Goal: Task Accomplishment & Management: Complete application form

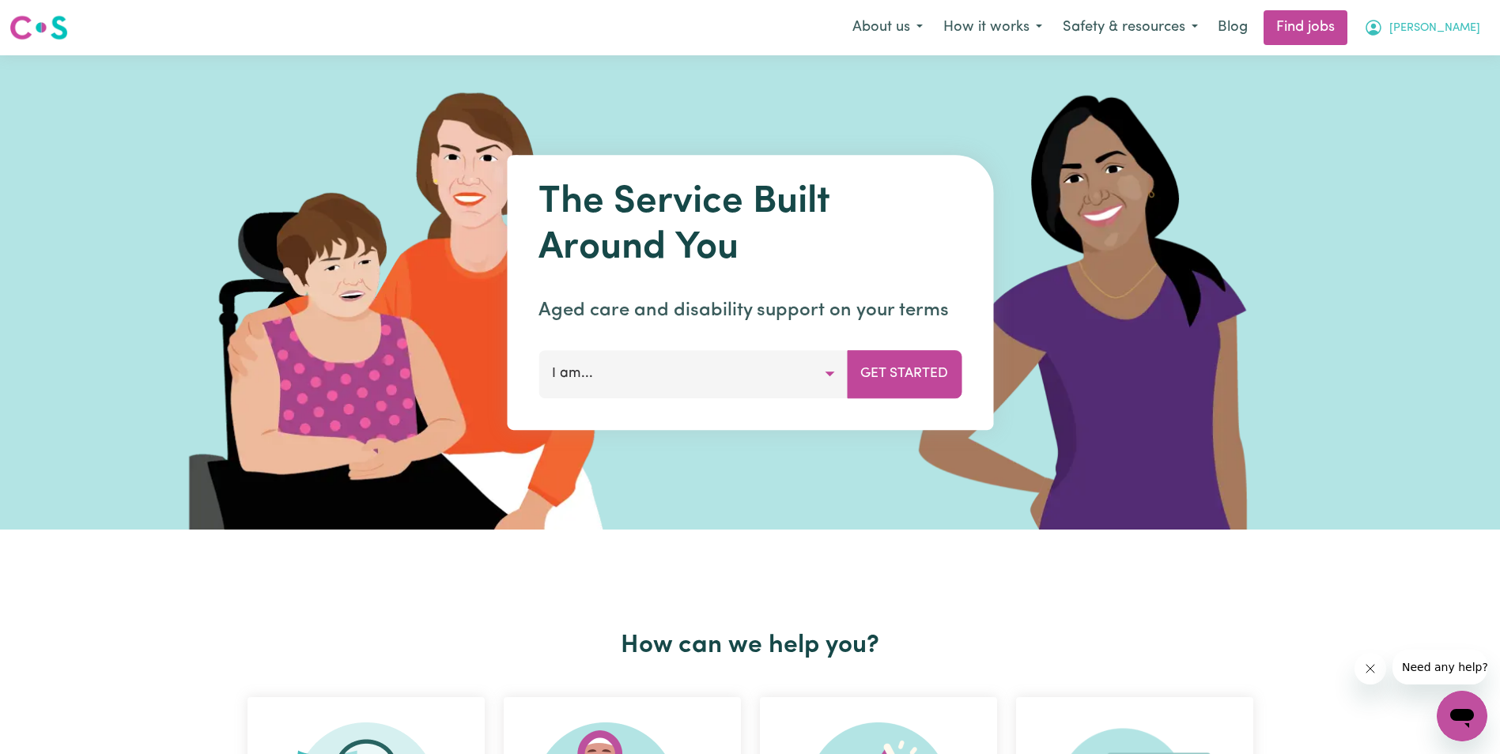
click at [1474, 29] on button "[PERSON_NAME]" at bounding box center [1422, 27] width 137 height 33
click at [1436, 57] on link "My Account" at bounding box center [1427, 62] width 125 height 30
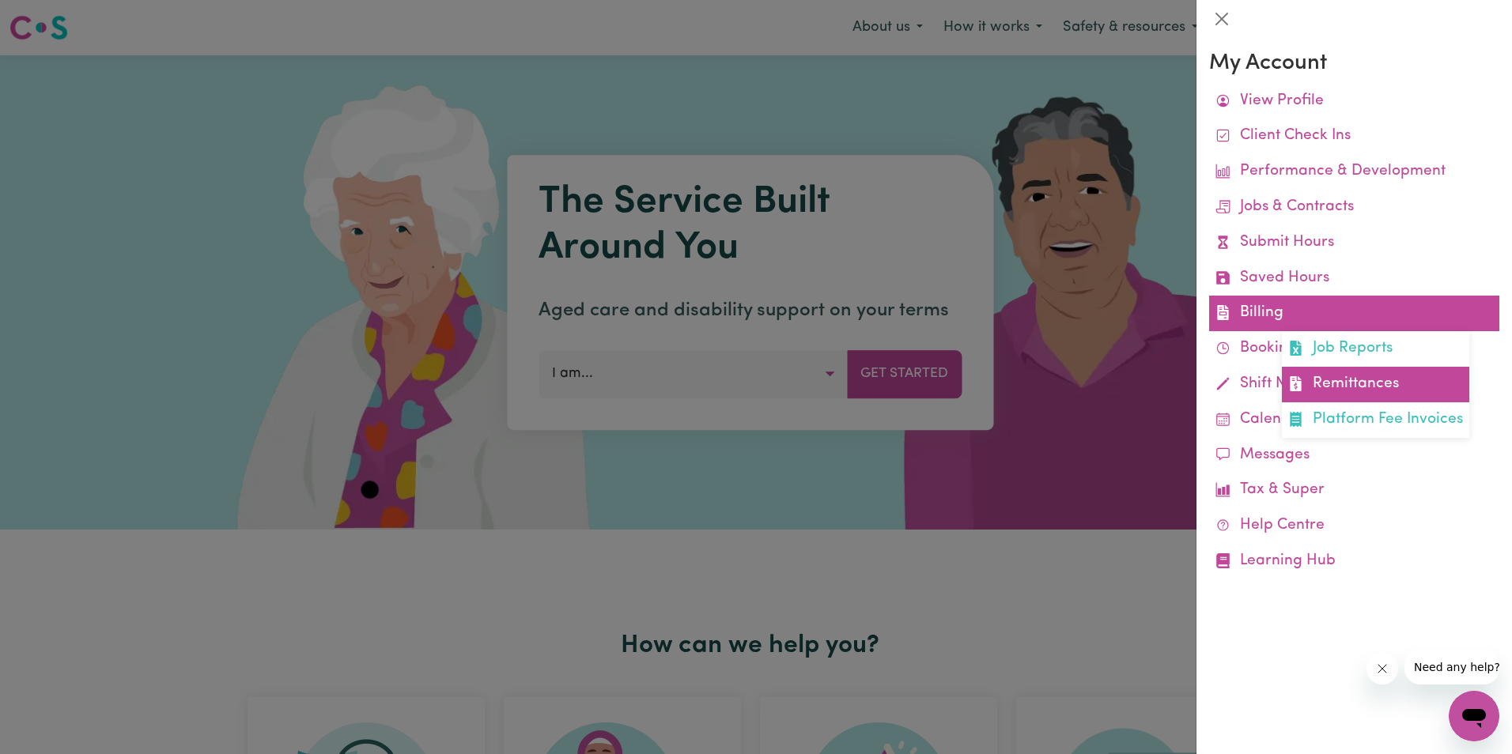
click at [1344, 383] on link "Remittances" at bounding box center [1375, 385] width 187 height 36
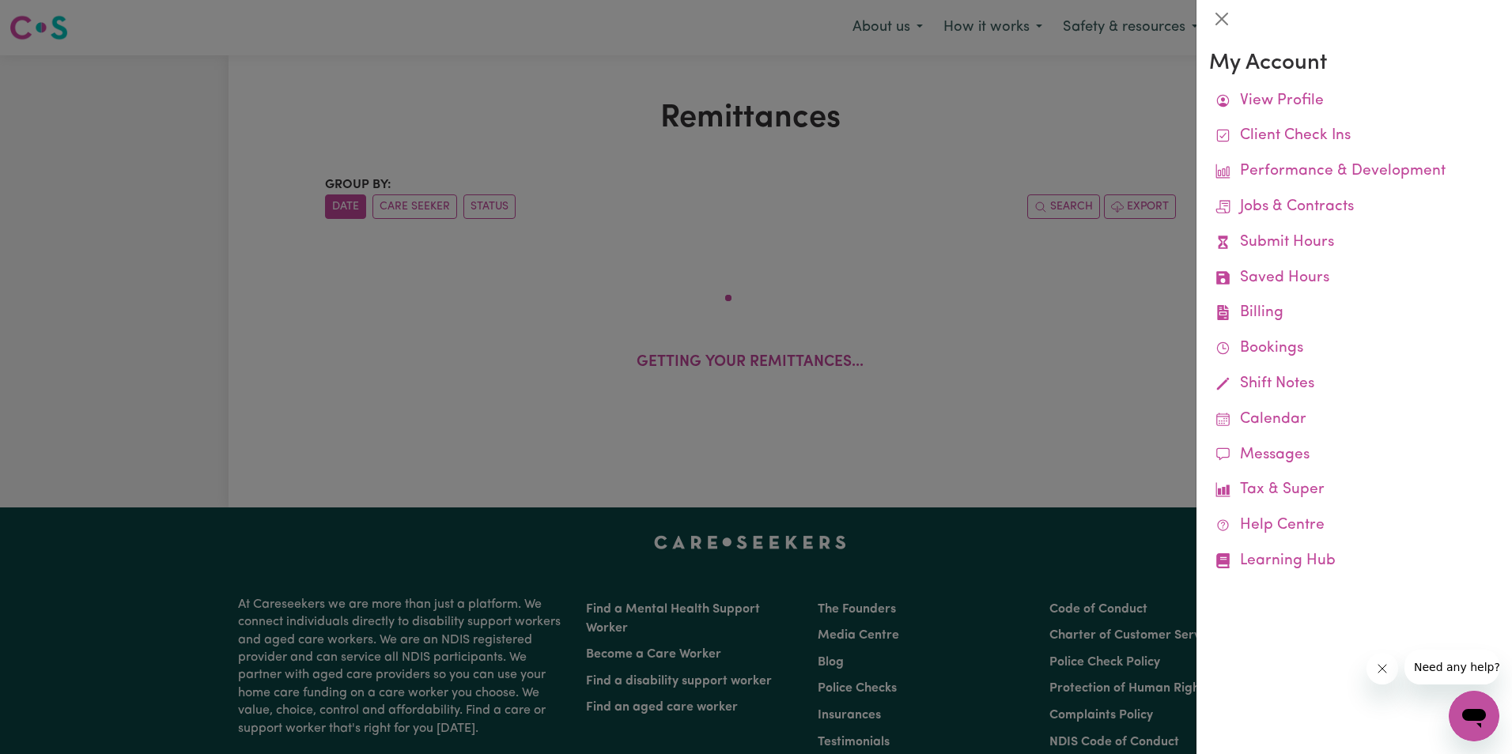
click at [469, 129] on div at bounding box center [756, 377] width 1512 height 754
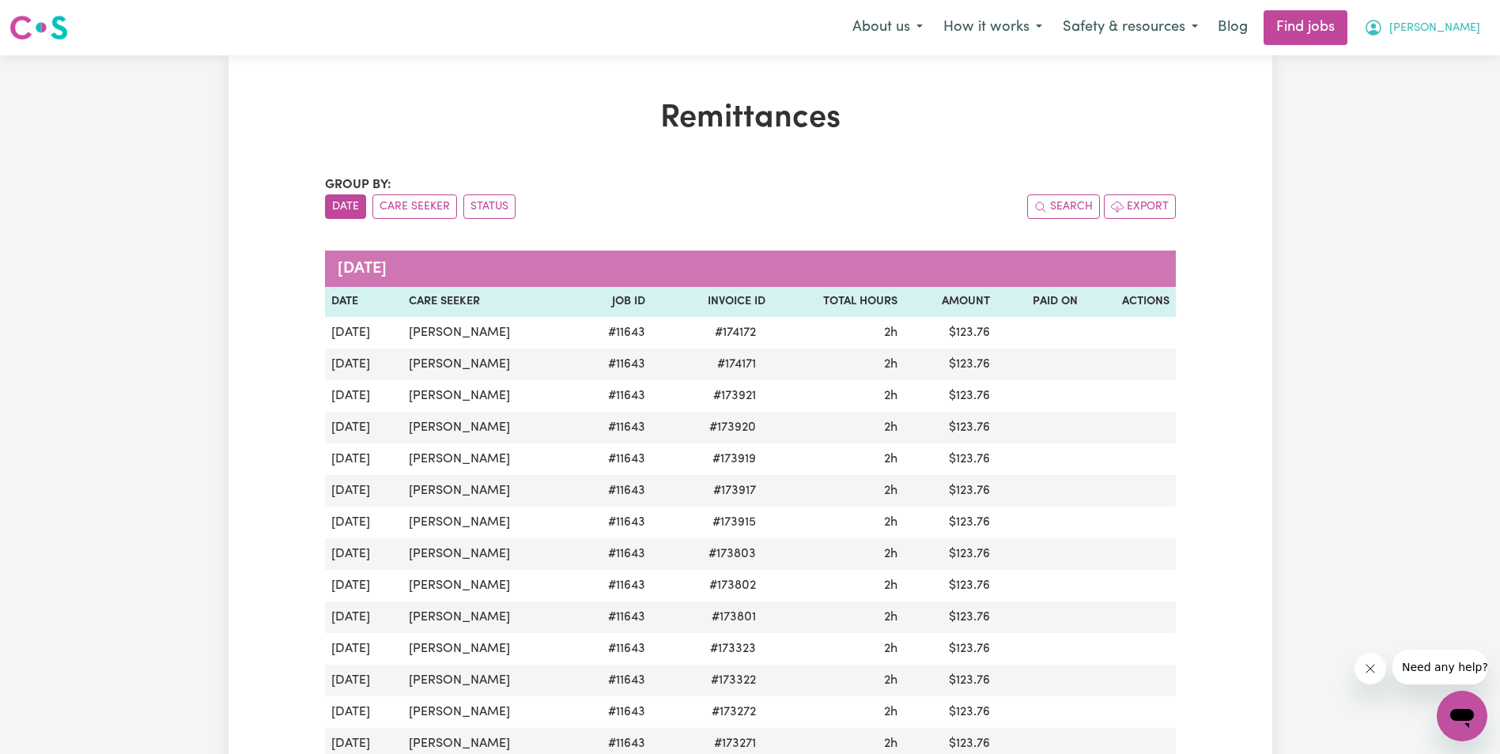
click at [1460, 26] on span "[PERSON_NAME]" at bounding box center [1434, 28] width 91 height 17
click at [1428, 55] on link "My Account" at bounding box center [1427, 62] width 125 height 30
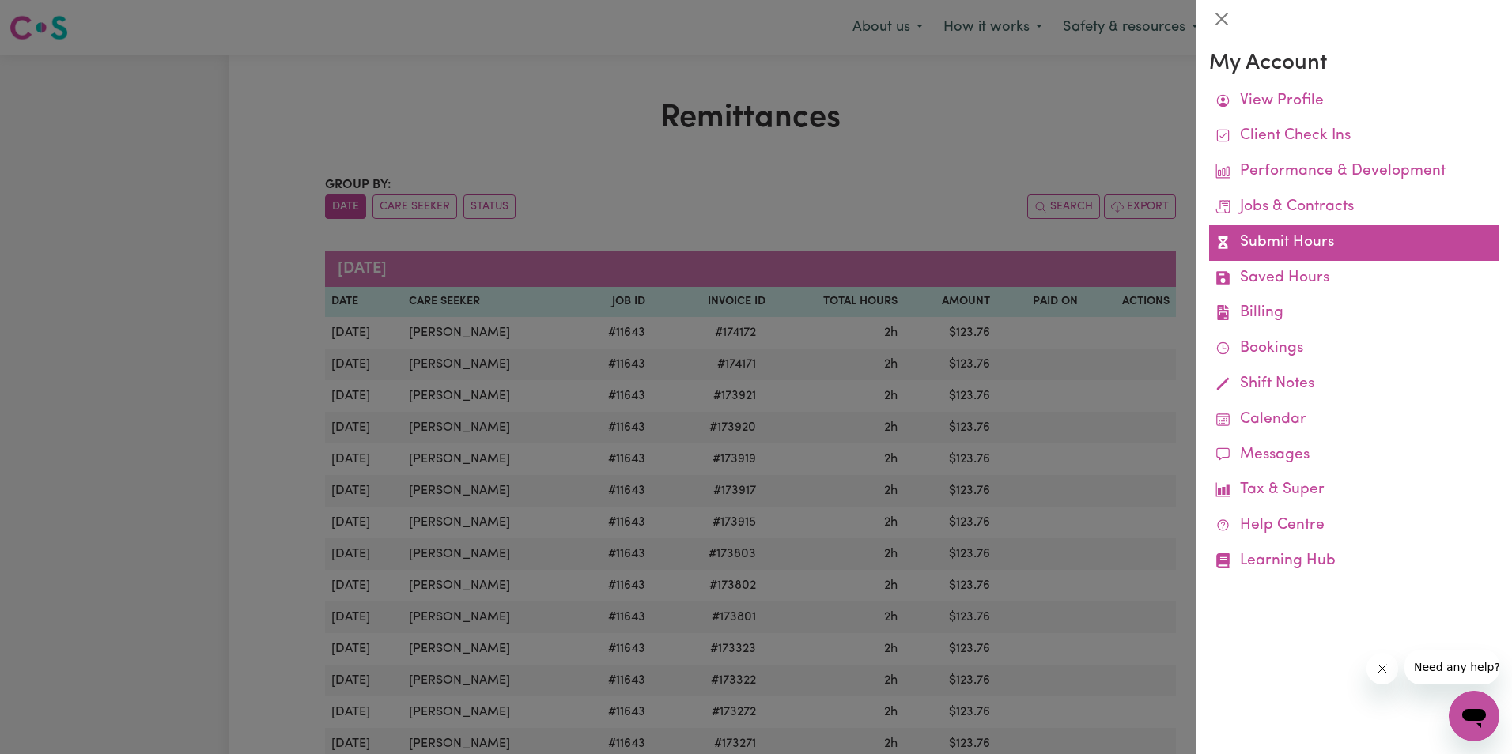
click at [1249, 240] on link "Submit Hours" at bounding box center [1354, 243] width 290 height 36
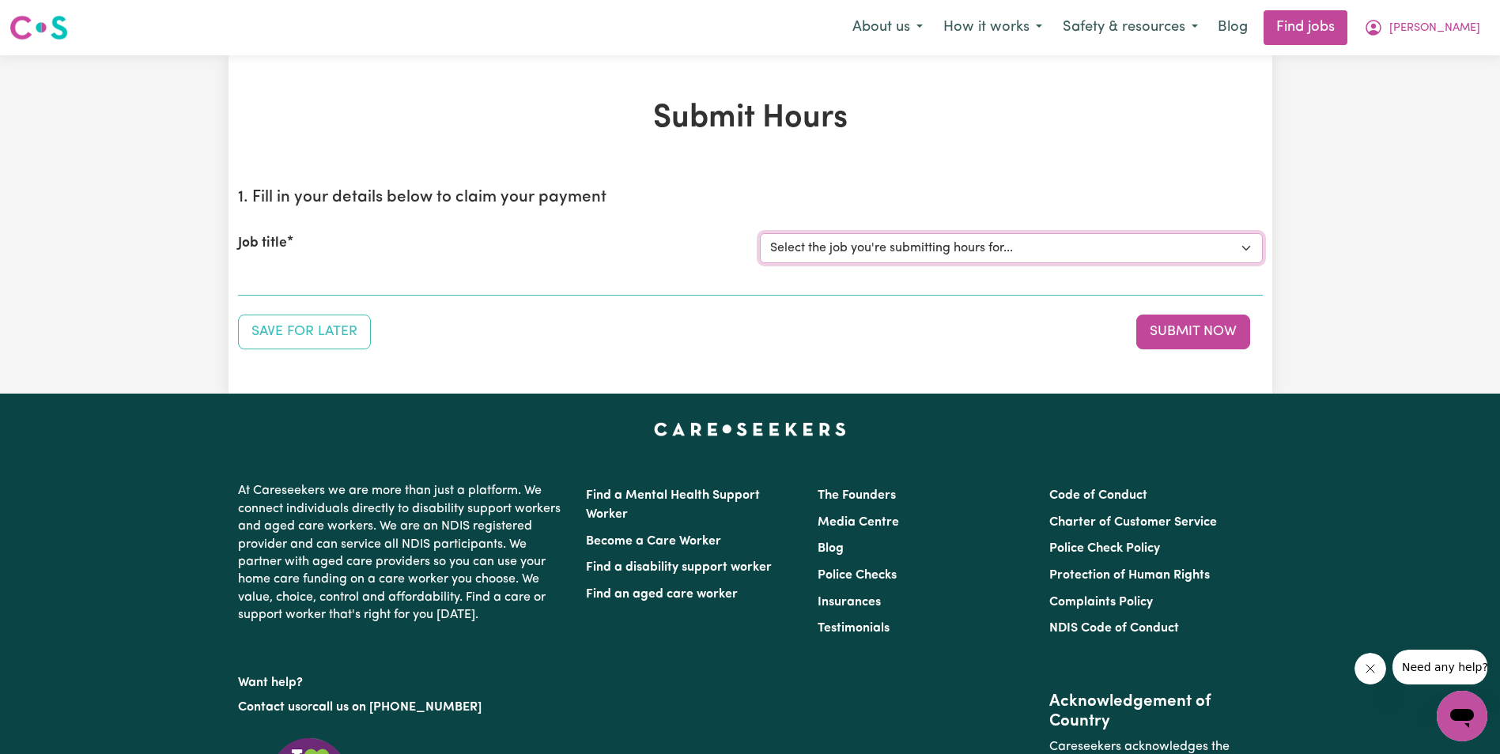
click at [828, 237] on select "Select the job you're submitting hours for... [[PERSON_NAME]] Support Worker in…" at bounding box center [1011, 248] width 503 height 30
select select "11643"
click at [760, 233] on select "Select the job you're submitting hours for... [[PERSON_NAME]] Support Worker in…" at bounding box center [1011, 248] width 503 height 30
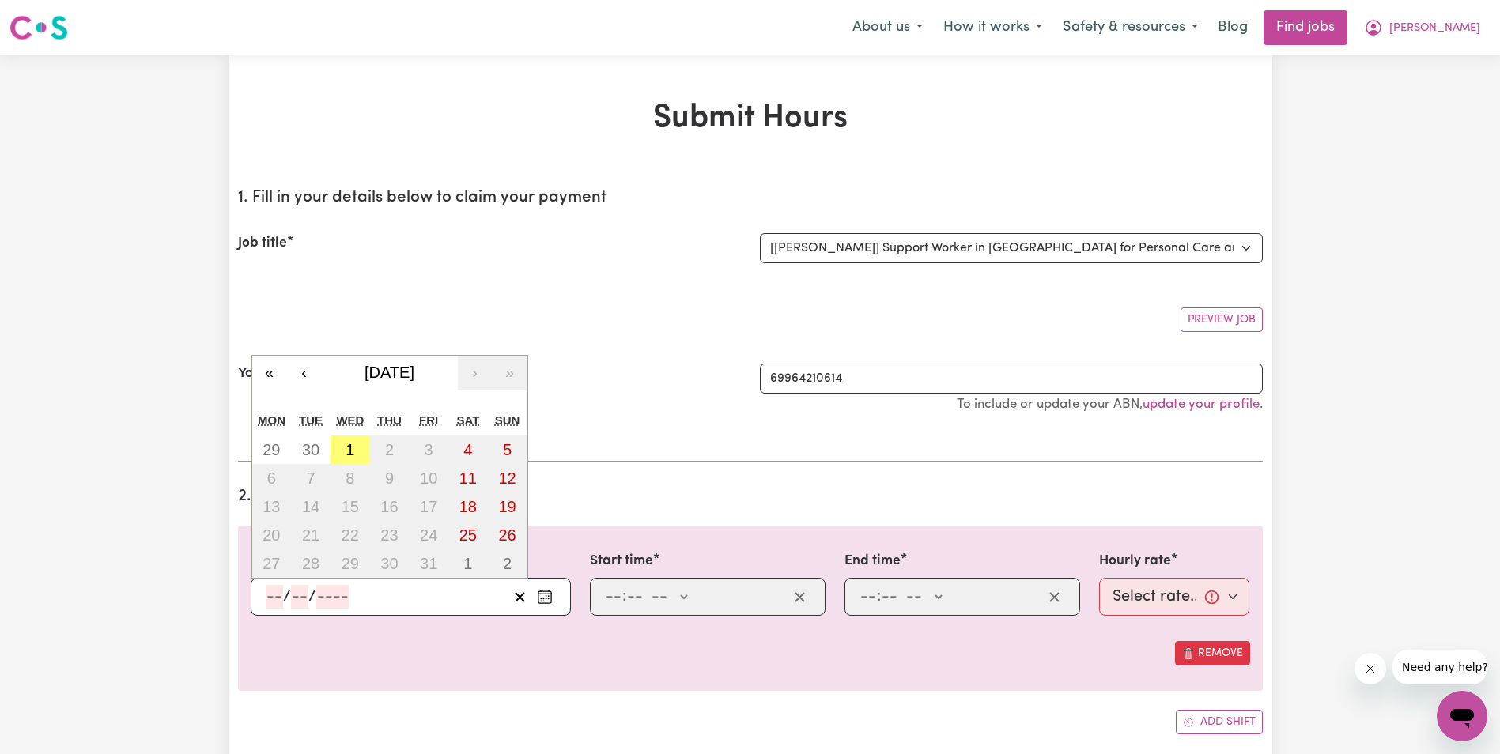
click at [274, 602] on input "number" at bounding box center [274, 597] width 17 height 24
click at [266, 448] on abbr "29" at bounding box center [271, 449] width 17 height 17
type input "[DATE]"
type input "29"
type input "9"
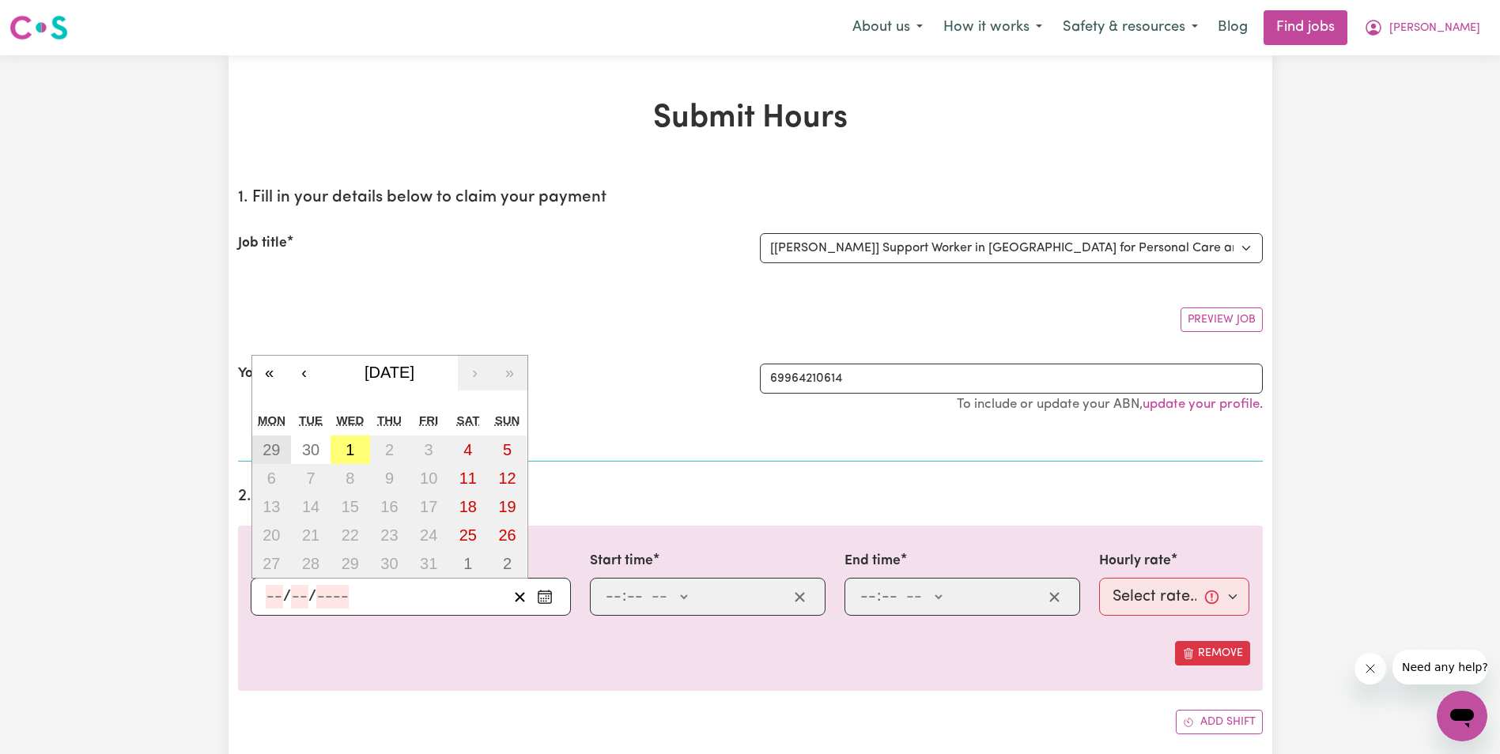
type input "2025"
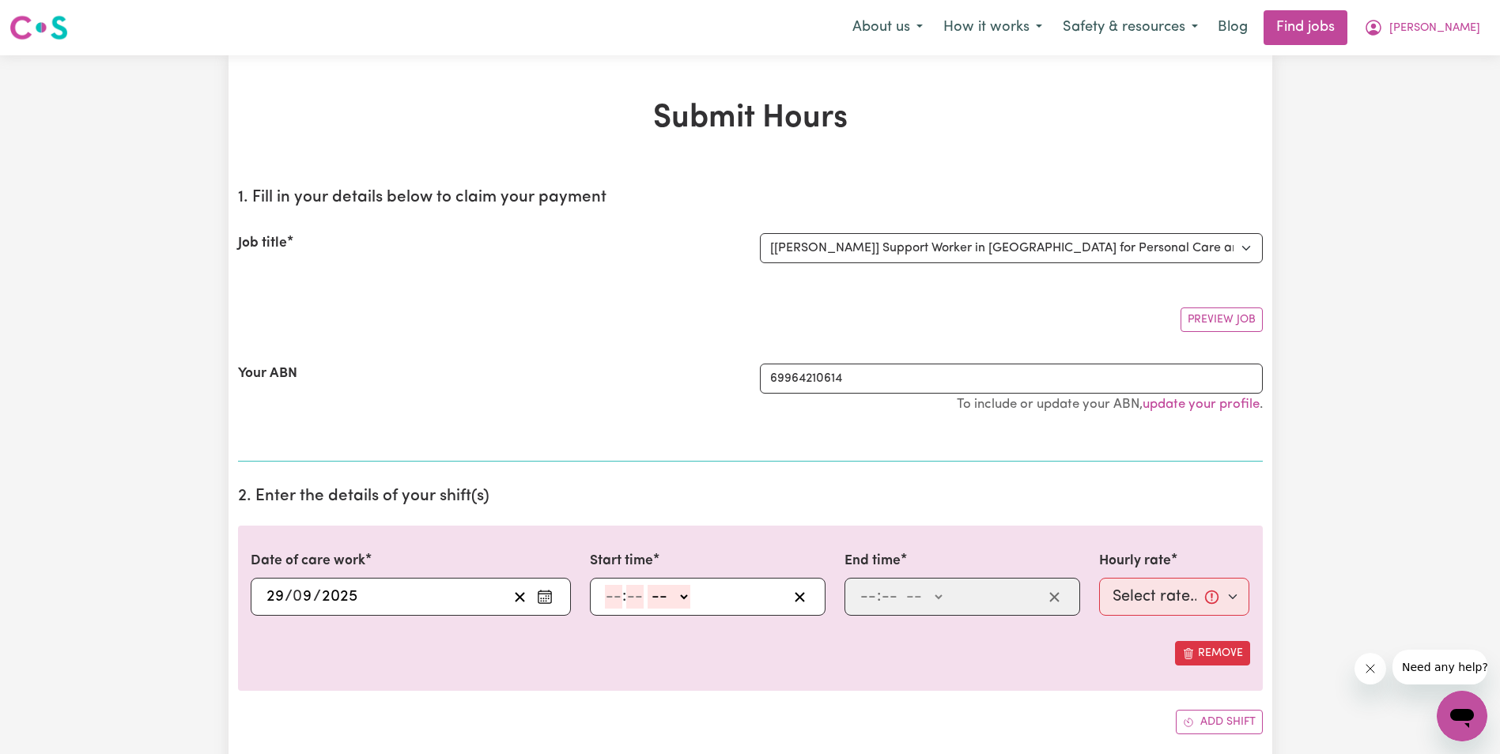
click at [610, 591] on input "number" at bounding box center [613, 597] width 17 height 24
click at [609, 595] on input "9" at bounding box center [610, 597] width 11 height 24
type input "8"
type input "30"
click at [680, 595] on select "-- AM PM" at bounding box center [665, 597] width 43 height 24
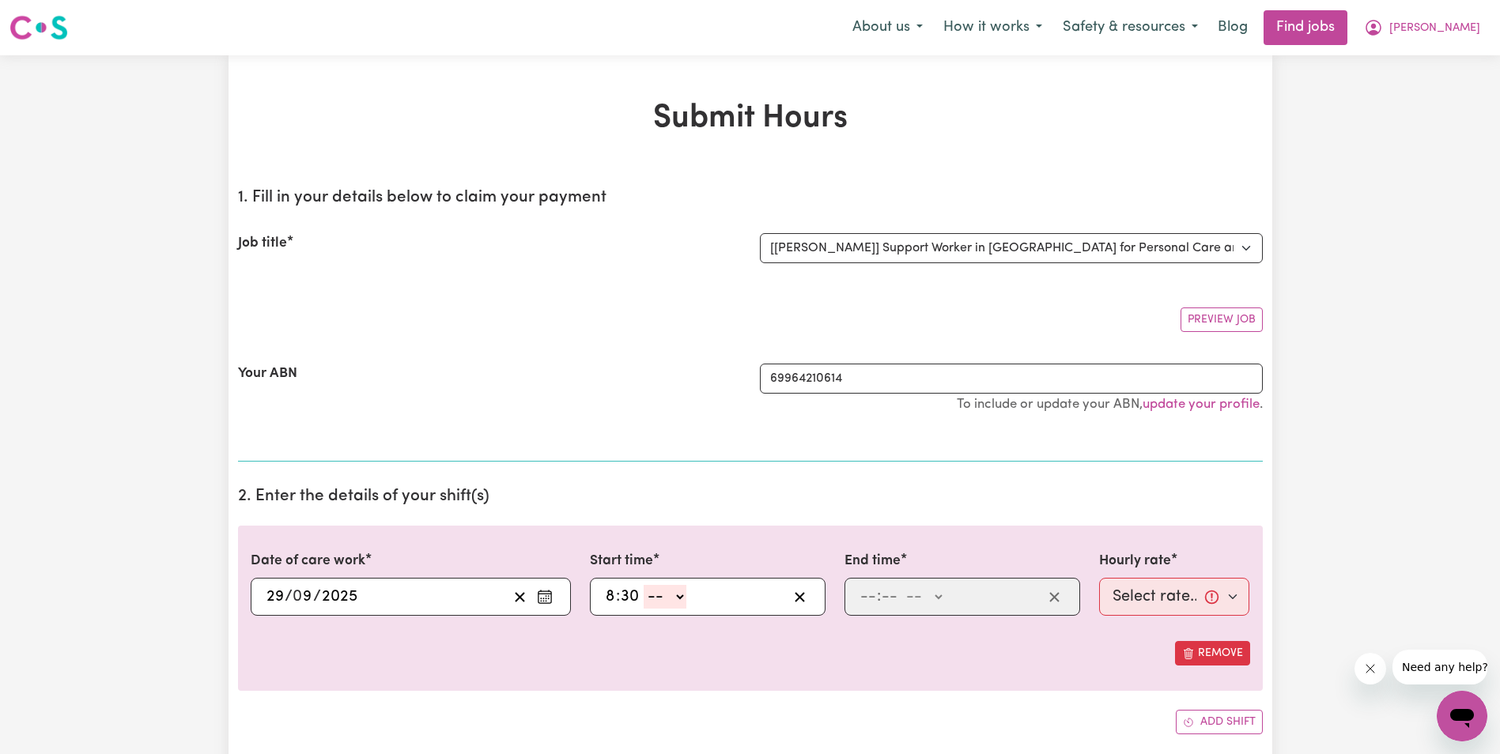
select select "am"
click at [644, 585] on select "-- AM PM" at bounding box center [665, 597] width 43 height 24
type input "08:30"
click at [862, 599] on input "number" at bounding box center [868, 597] width 17 height 24
type input "10"
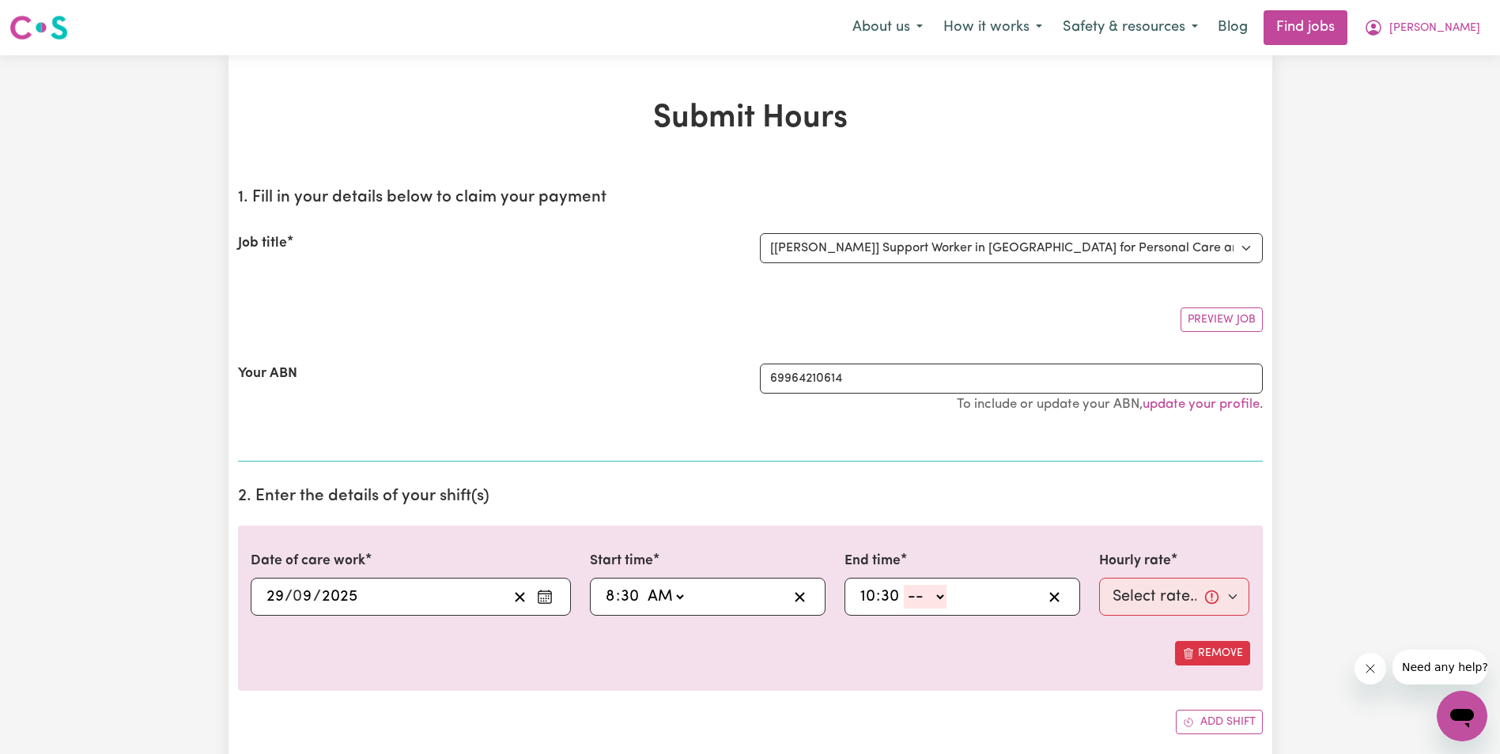
type input "30"
click at [944, 595] on select "-- AM PM" at bounding box center [925, 597] width 43 height 24
select select "am"
click at [904, 585] on select "-- AM PM" at bounding box center [925, 597] width 43 height 24
type input "10:30"
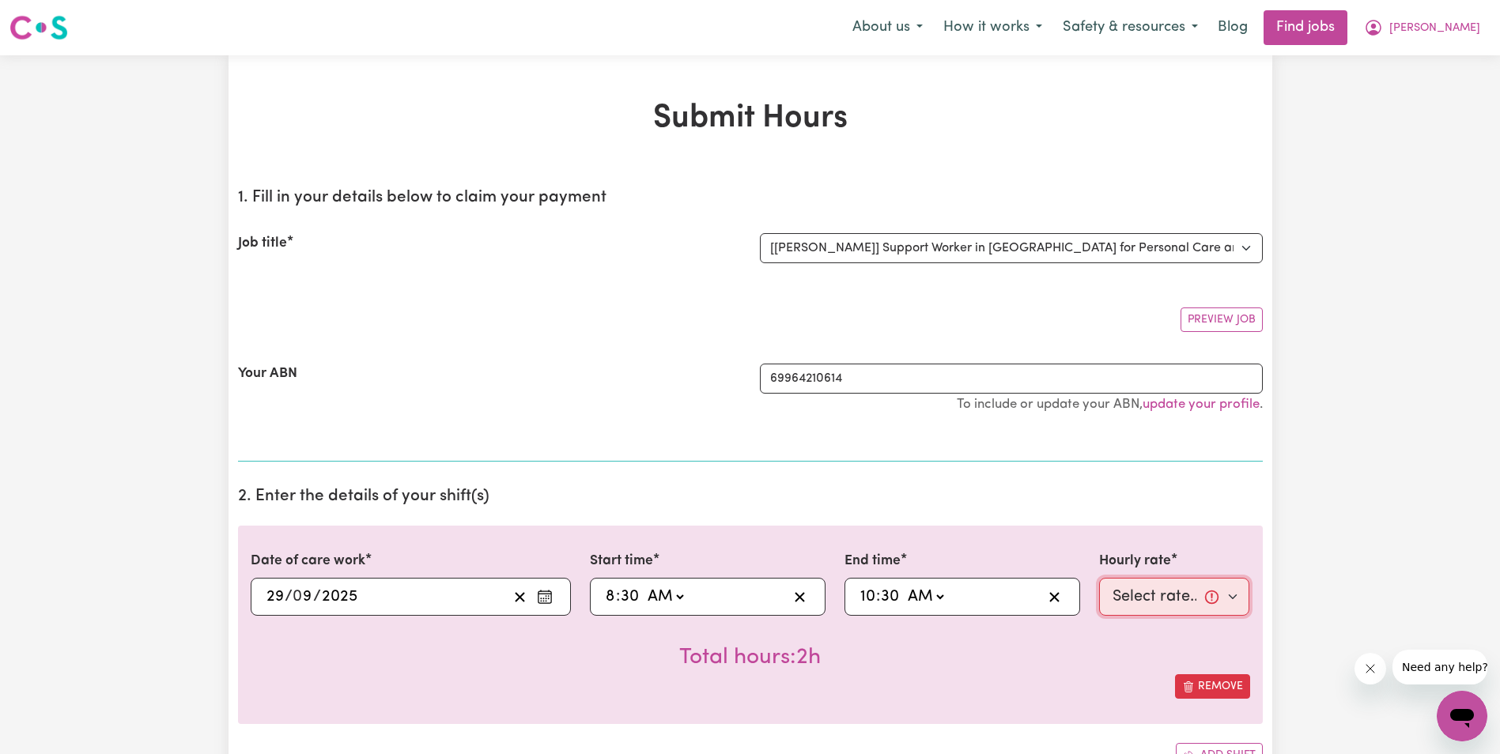
click at [1178, 593] on select "Select rate... $68.00 (Weekday) $68.00 ([DATE]) $68.00 ([DATE])" at bounding box center [1174, 597] width 151 height 38
select select "68-Weekday"
click at [1099, 578] on select "Select rate... $68.00 (Weekday) $68.00 ([DATE]) $68.00 ([DATE])" at bounding box center [1174, 597] width 151 height 38
click at [548, 599] on circle "Enter the date of care work" at bounding box center [549, 599] width 2 height 2
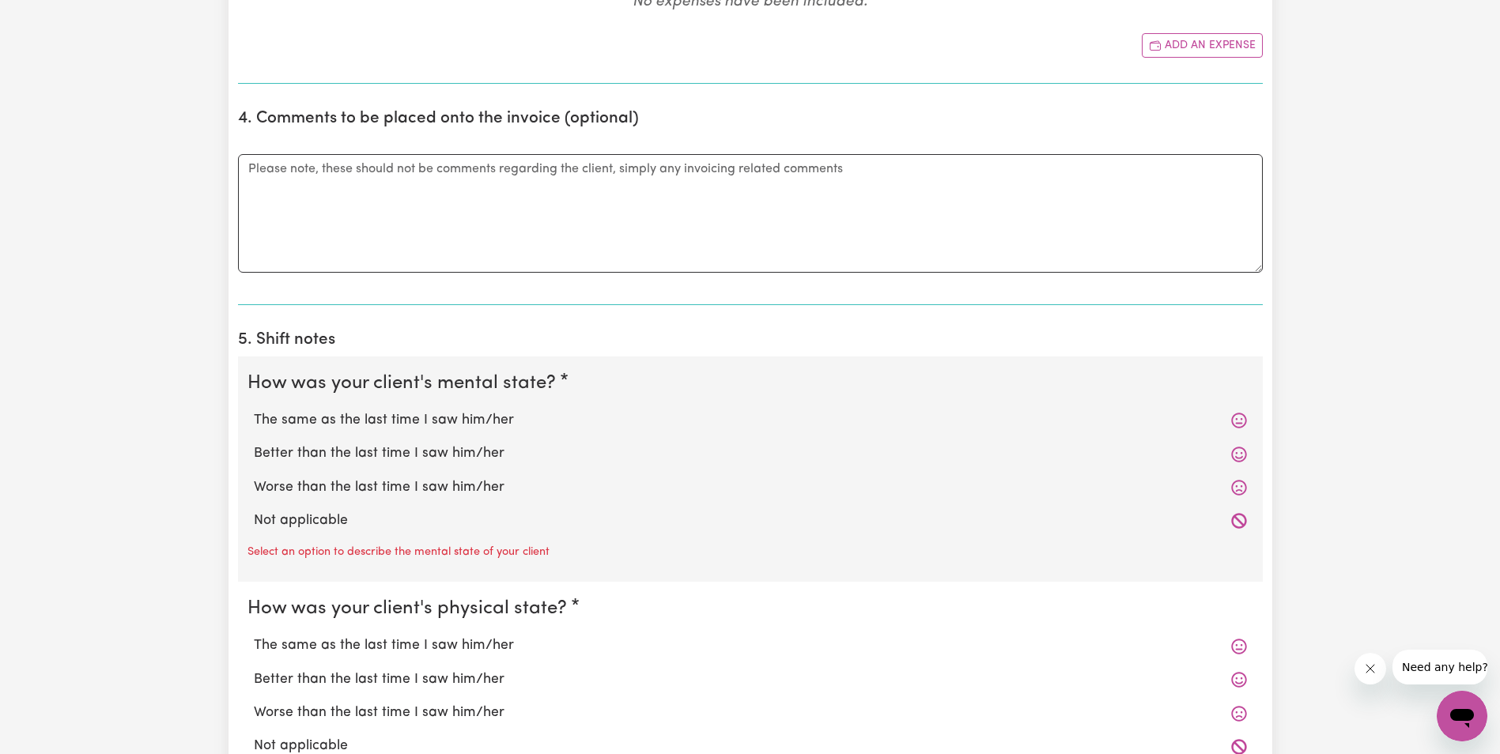
scroll to position [870, 0]
click at [418, 421] on label "The same as the last time I saw him/her" at bounding box center [750, 417] width 993 height 21
click at [254, 407] on input "The same as the last time I saw him/her" at bounding box center [253, 406] width 1 height 1
radio input "true"
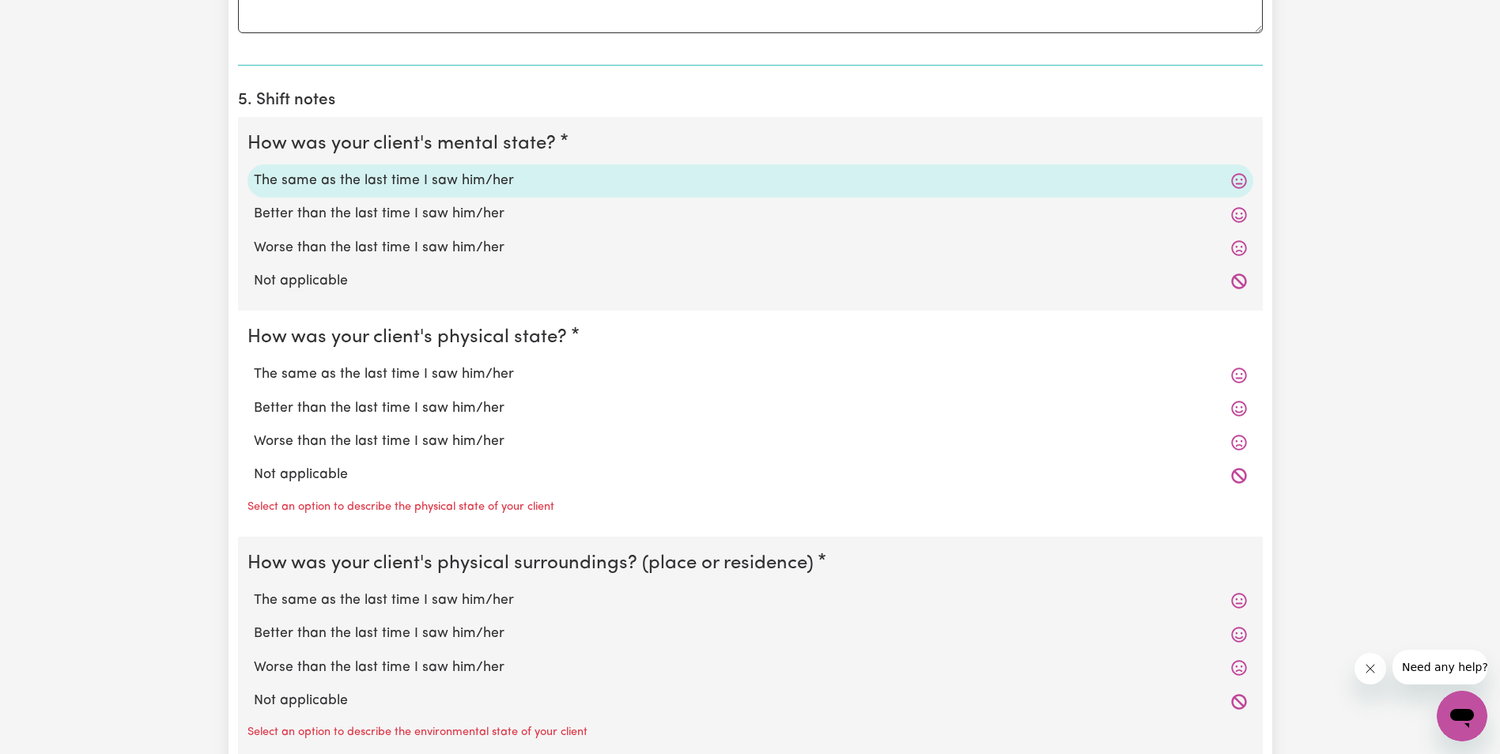
scroll to position [1107, 0]
click at [344, 442] on label "Worse than the last time I saw him/her" at bounding box center [750, 441] width 993 height 21
click at [254, 431] on input "Worse than the last time I saw him/her" at bounding box center [253, 430] width 1 height 1
radio input "true"
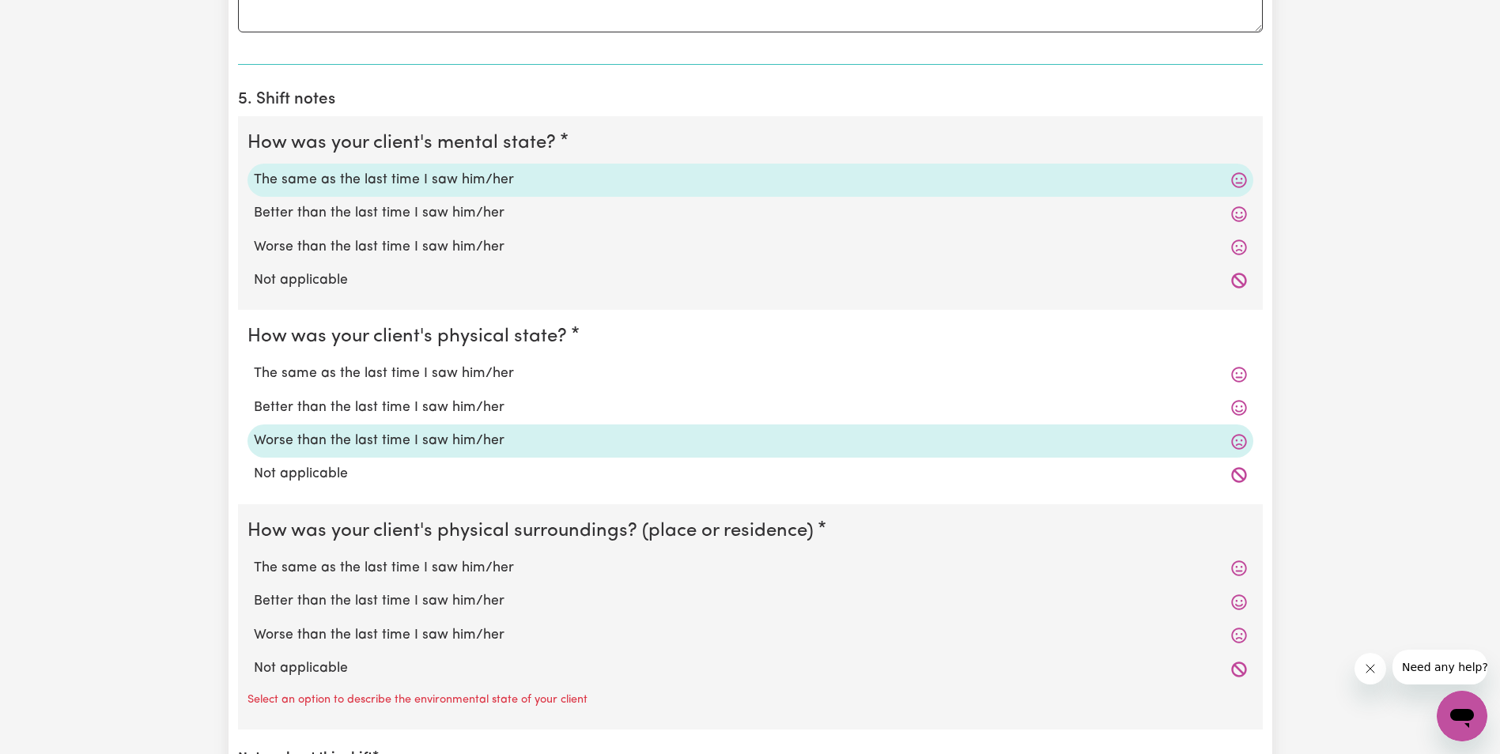
click at [353, 246] on label "Worse than the last time I saw him/her" at bounding box center [750, 247] width 993 height 21
click at [254, 237] on input "Worse than the last time I saw him/her" at bounding box center [253, 236] width 1 height 1
radio input "true"
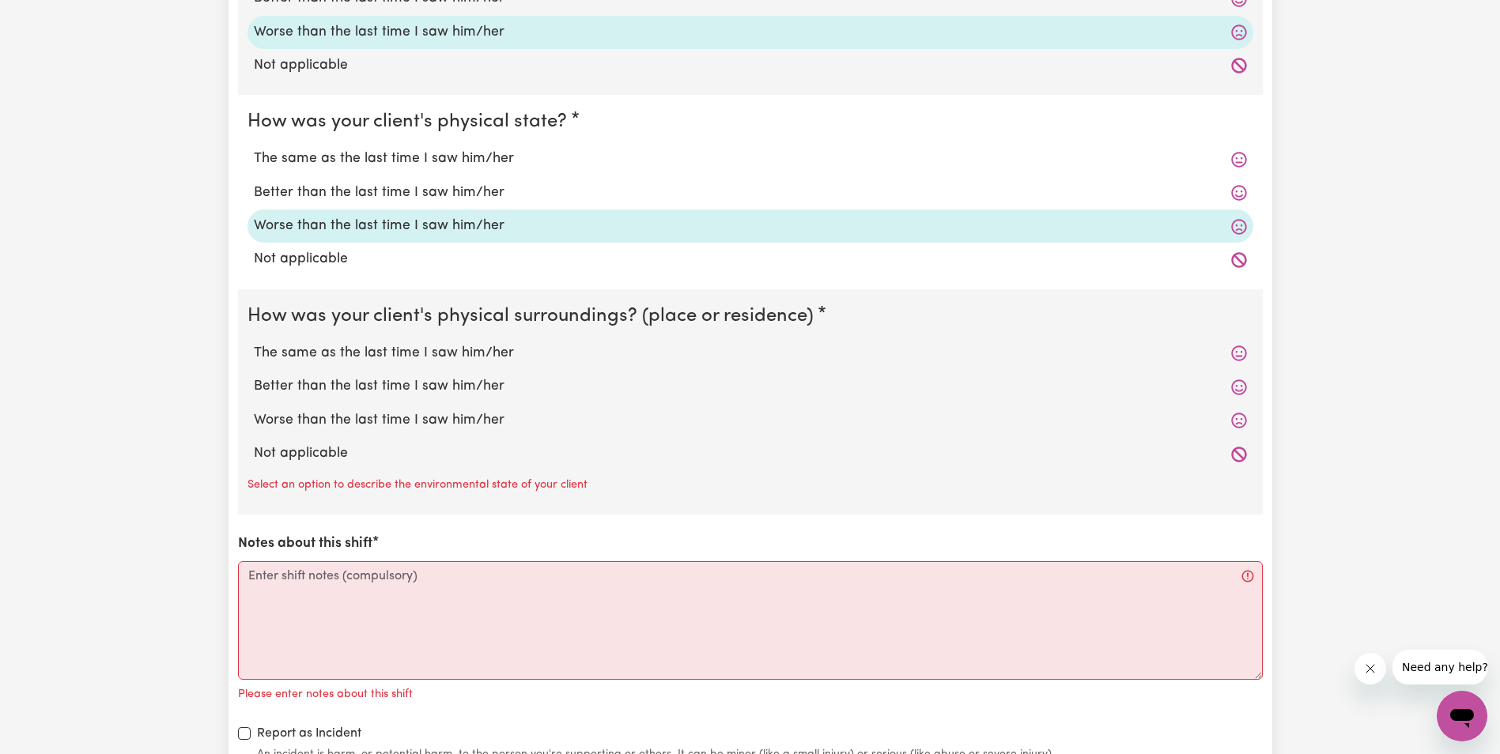
scroll to position [1344, 0]
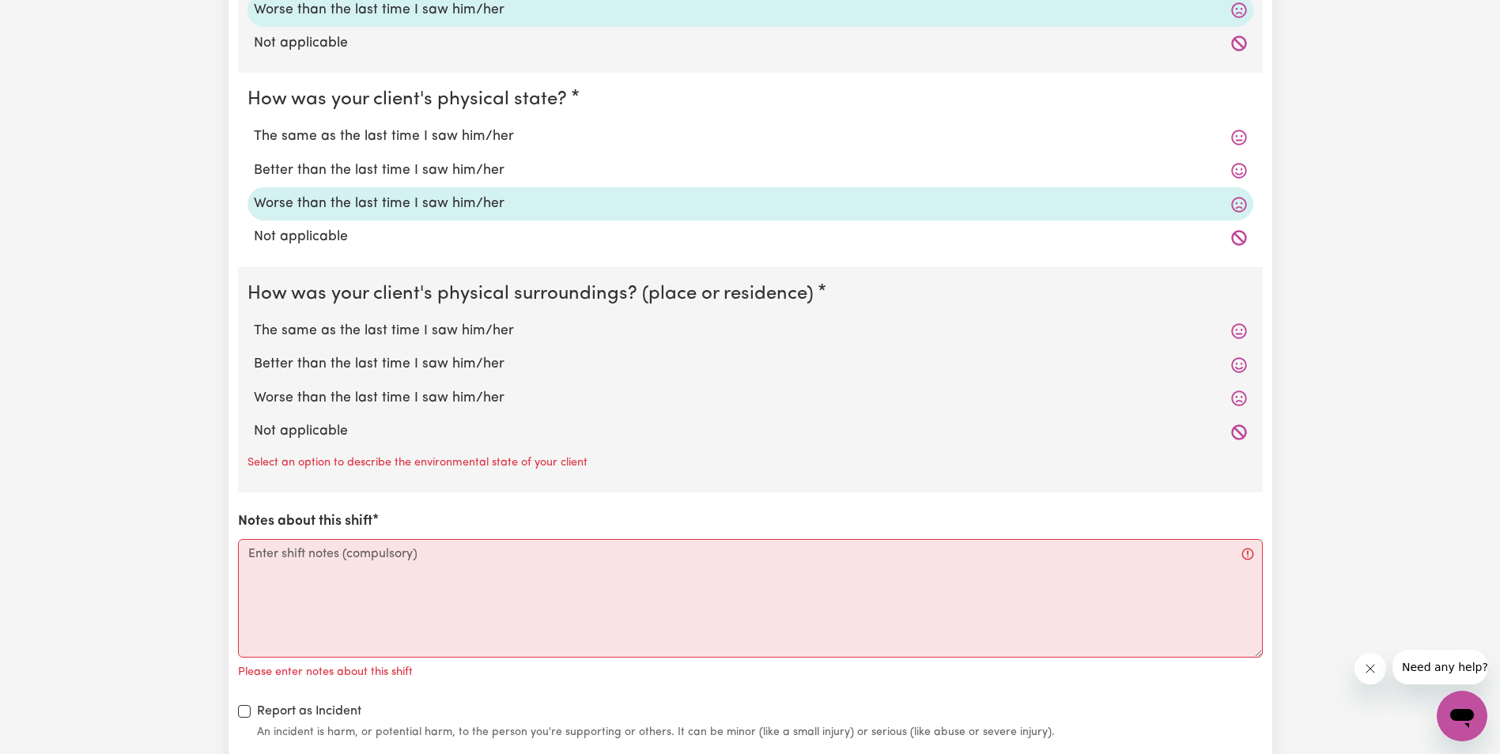
click at [376, 319] on div "The same as the last time I saw him/her" at bounding box center [750, 331] width 1006 height 33
click at [376, 327] on label "The same as the last time I saw him/her" at bounding box center [750, 331] width 993 height 21
click at [254, 321] on input "The same as the last time I saw him/her" at bounding box center [253, 320] width 1 height 1
radio input "true"
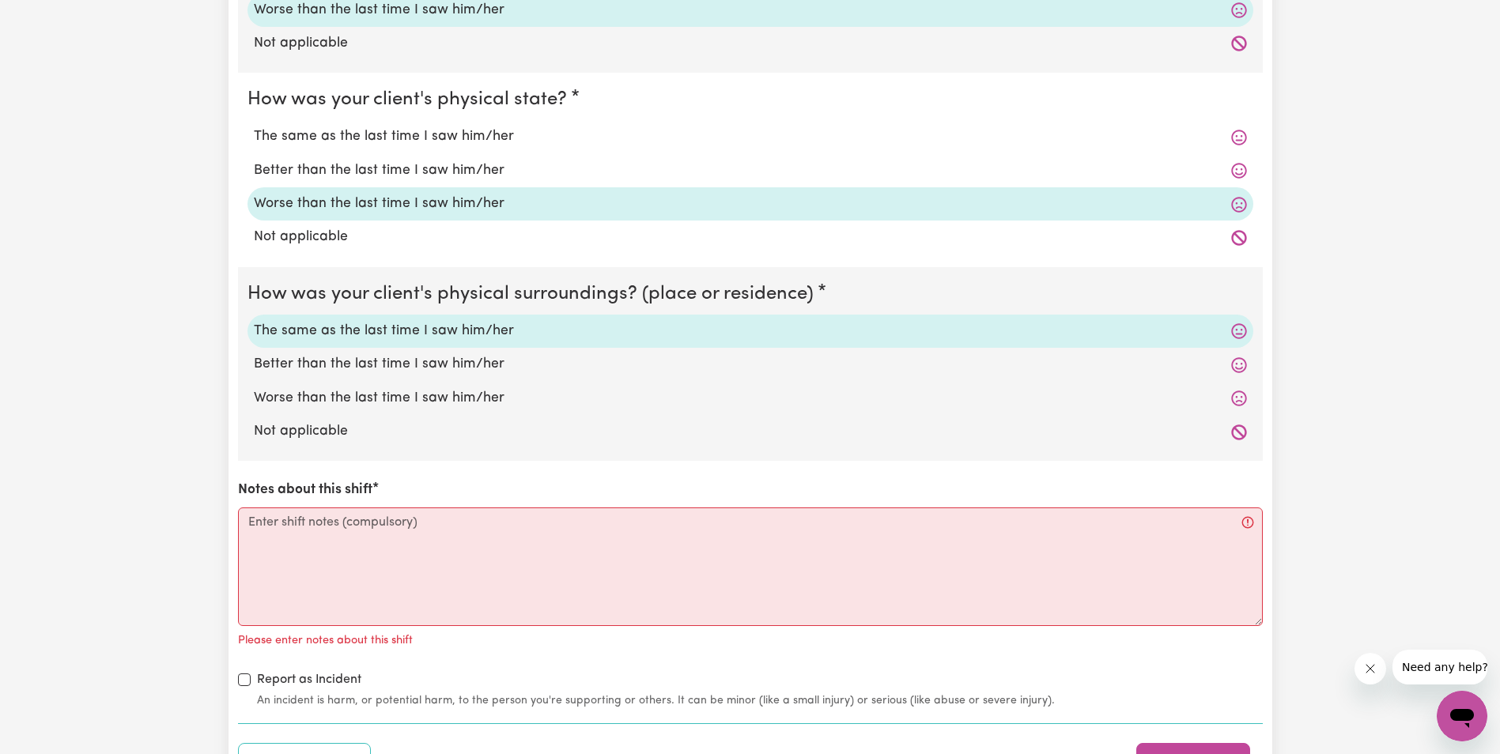
click at [293, 527] on textarea "Notes about this shift" at bounding box center [750, 567] width 1025 height 119
paste textarea "very weak, [PERSON_NAME] said, he didn't sleep last night [PERSON_NAME] was up …"
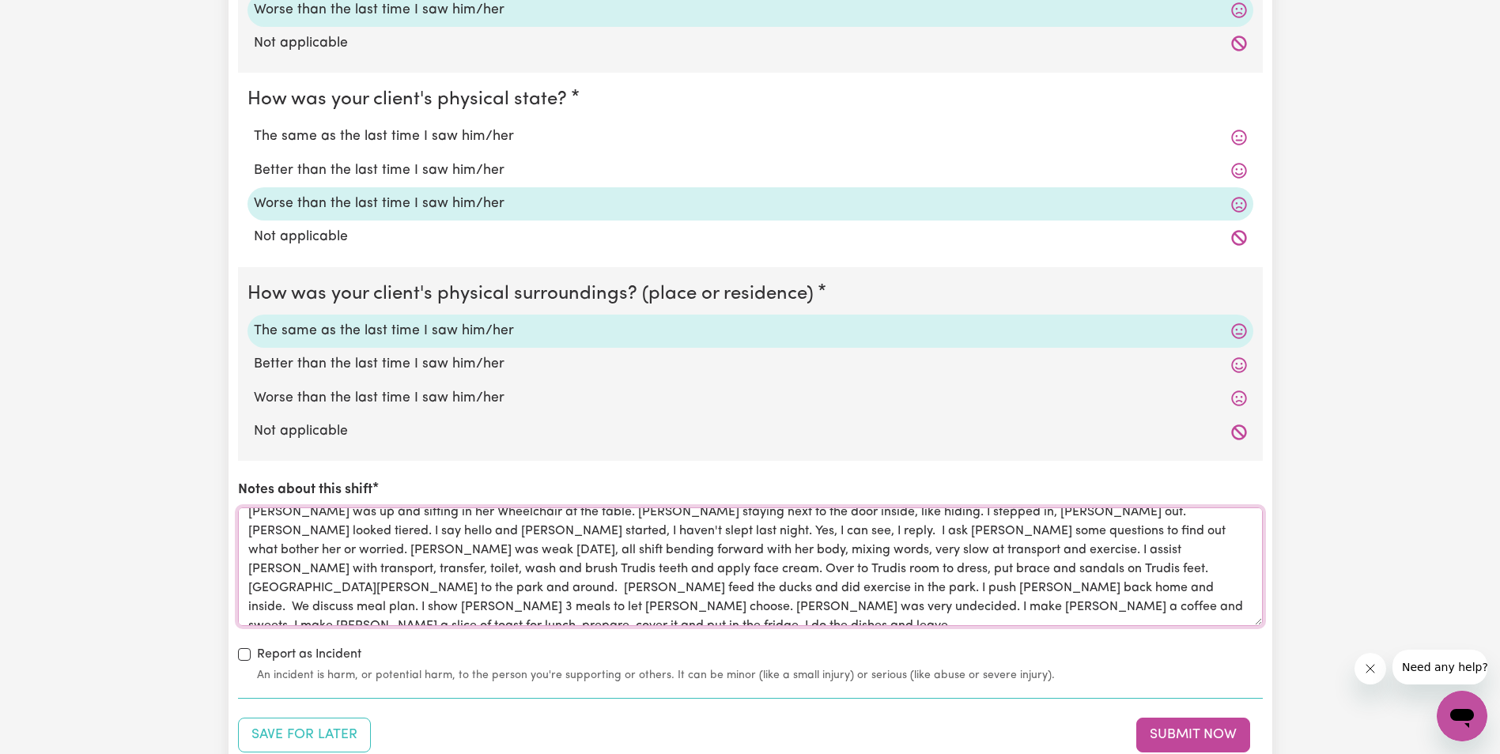
scroll to position [44, 0]
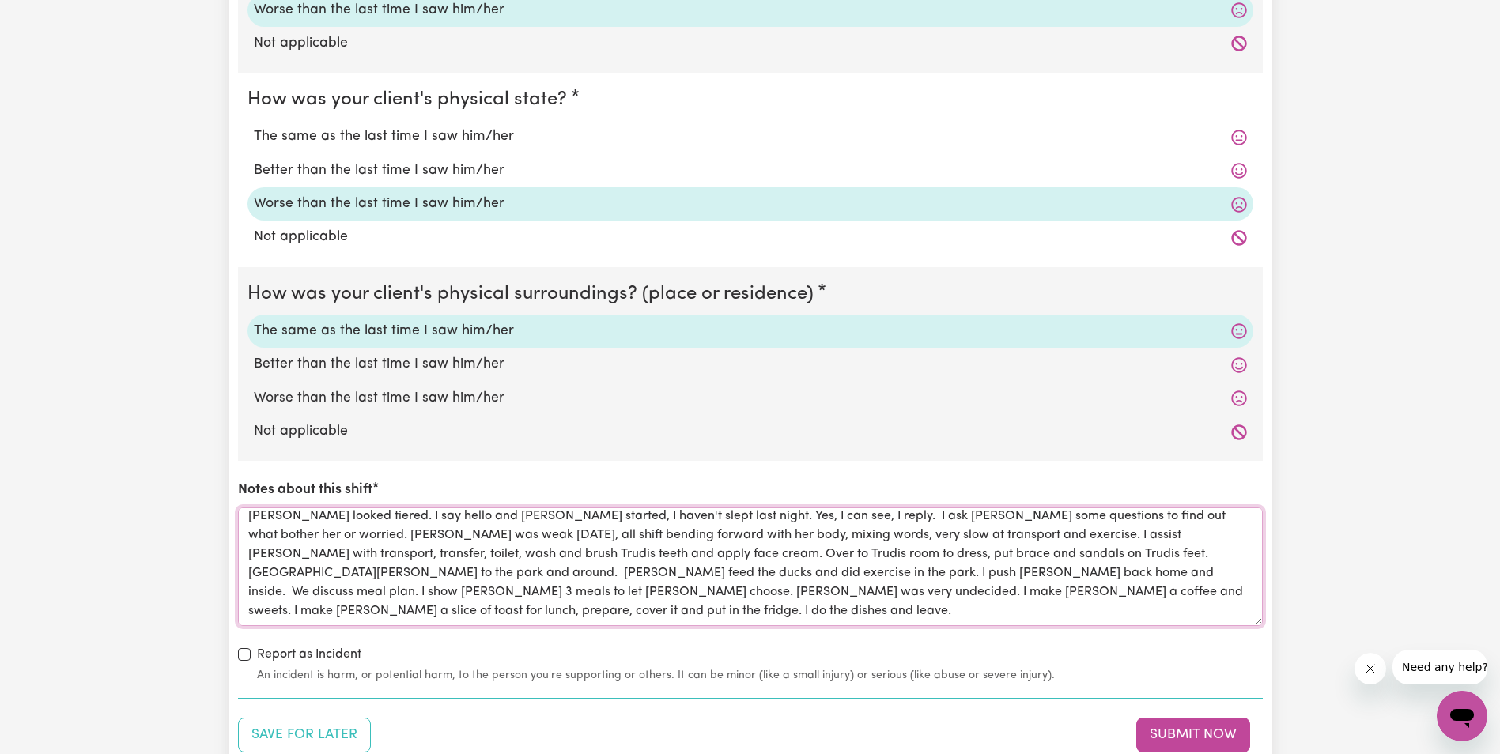
click at [514, 558] on textarea "very weak, [PERSON_NAME] said, he didn't sleep last night [PERSON_NAME] was up …" at bounding box center [750, 567] width 1025 height 119
click at [447, 572] on textarea "very weak, [PERSON_NAME] said, he didn't sleep last night [PERSON_NAME] was up …" at bounding box center [750, 567] width 1025 height 119
click at [711, 574] on textarea "very weak, [PERSON_NAME] said, he didn't sleep last night [PERSON_NAME] was up …" at bounding box center [750, 567] width 1025 height 119
drag, startPoint x: 676, startPoint y: 591, endPoint x: 699, endPoint y: 591, distance: 22.9
click at [677, 591] on textarea "Notes about this shift" at bounding box center [750, 567] width 1025 height 119
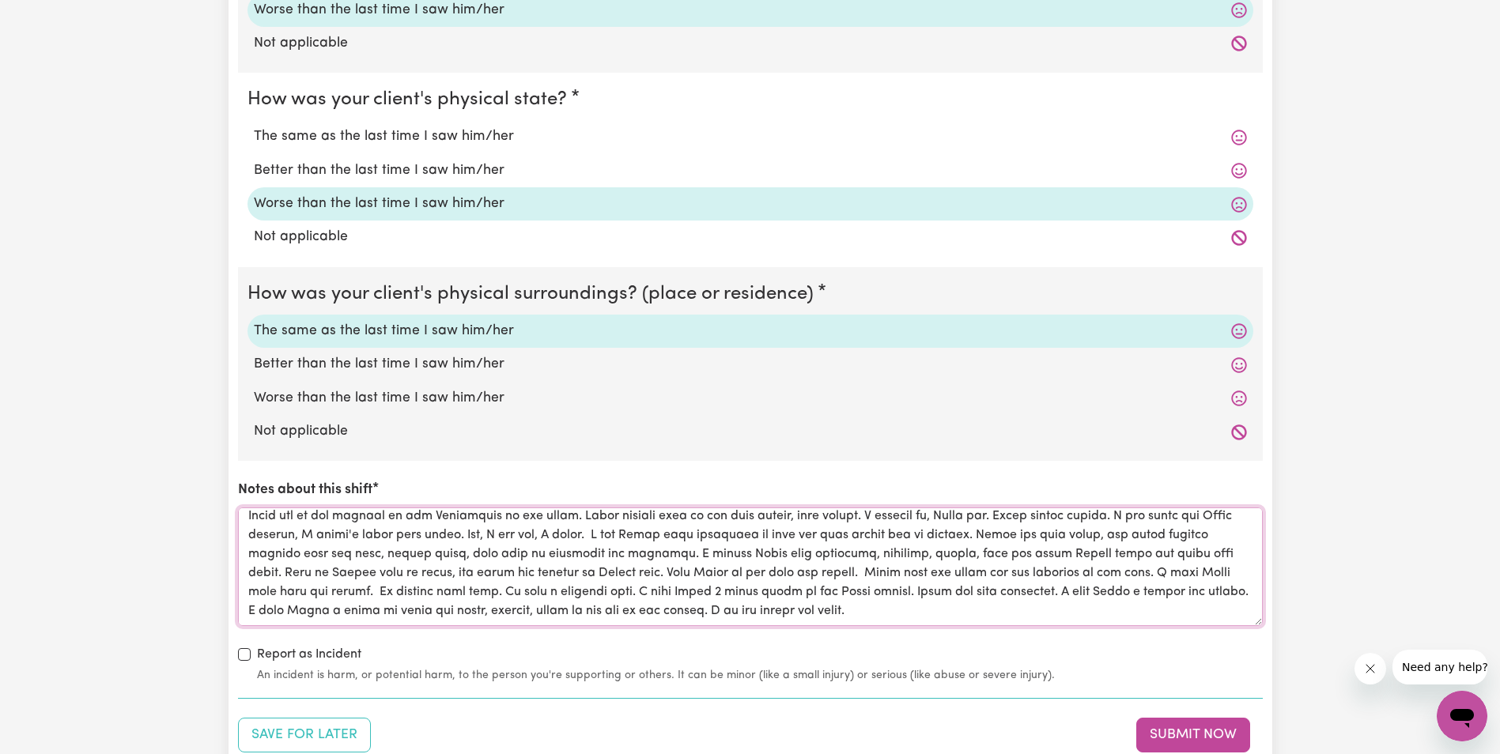
click at [679, 591] on textarea "Notes about this shift" at bounding box center [750, 567] width 1025 height 119
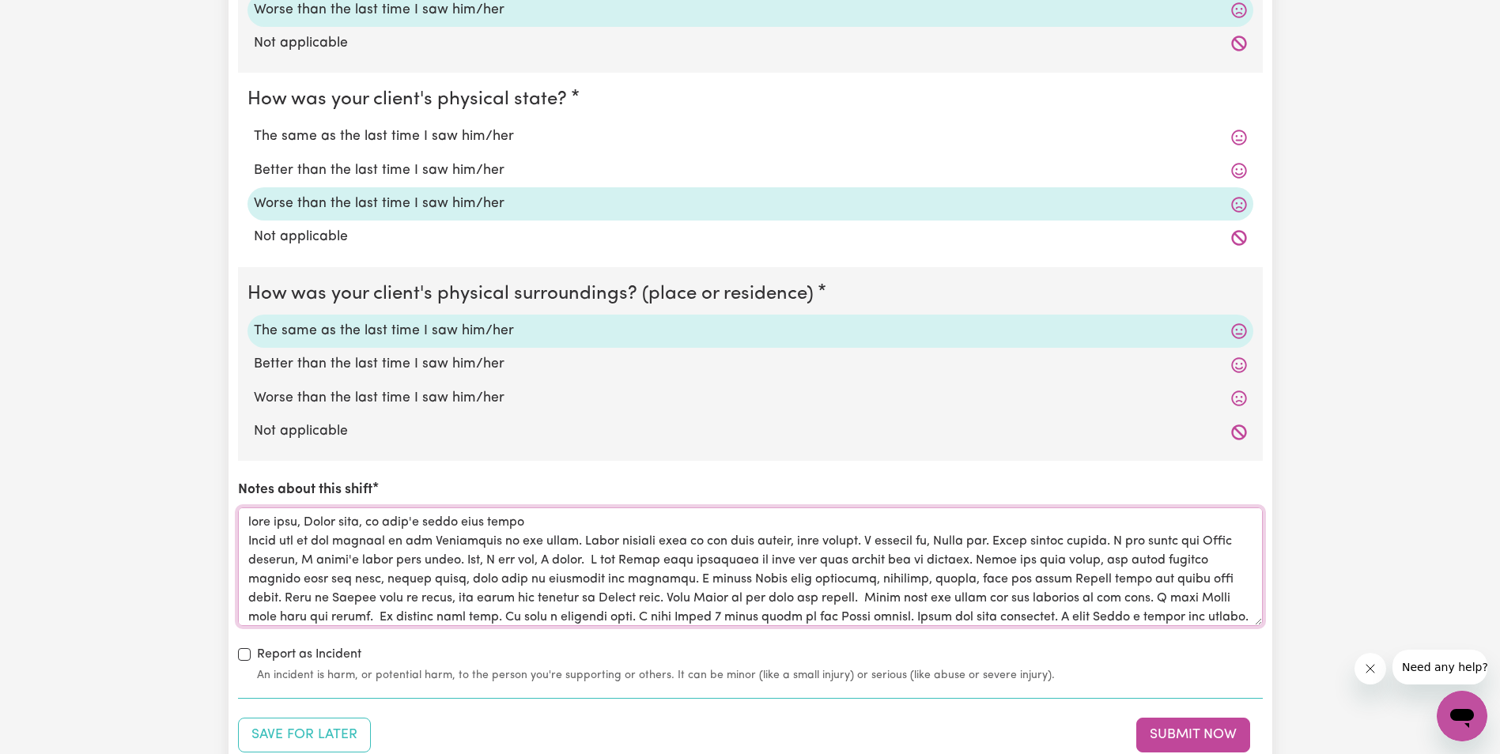
drag, startPoint x: 1208, startPoint y: 595, endPoint x: 243, endPoint y: 504, distance: 969.7
click at [243, 504] on div "Notes about this shift" at bounding box center [750, 552] width 1025 height 145
type textarea "lore ipsu, Dolor sita, co adip'e seddo eius tempo Incid utl et dol magnaal en a…"
click at [1160, 736] on button "Submit Now" at bounding box center [1193, 735] width 114 height 35
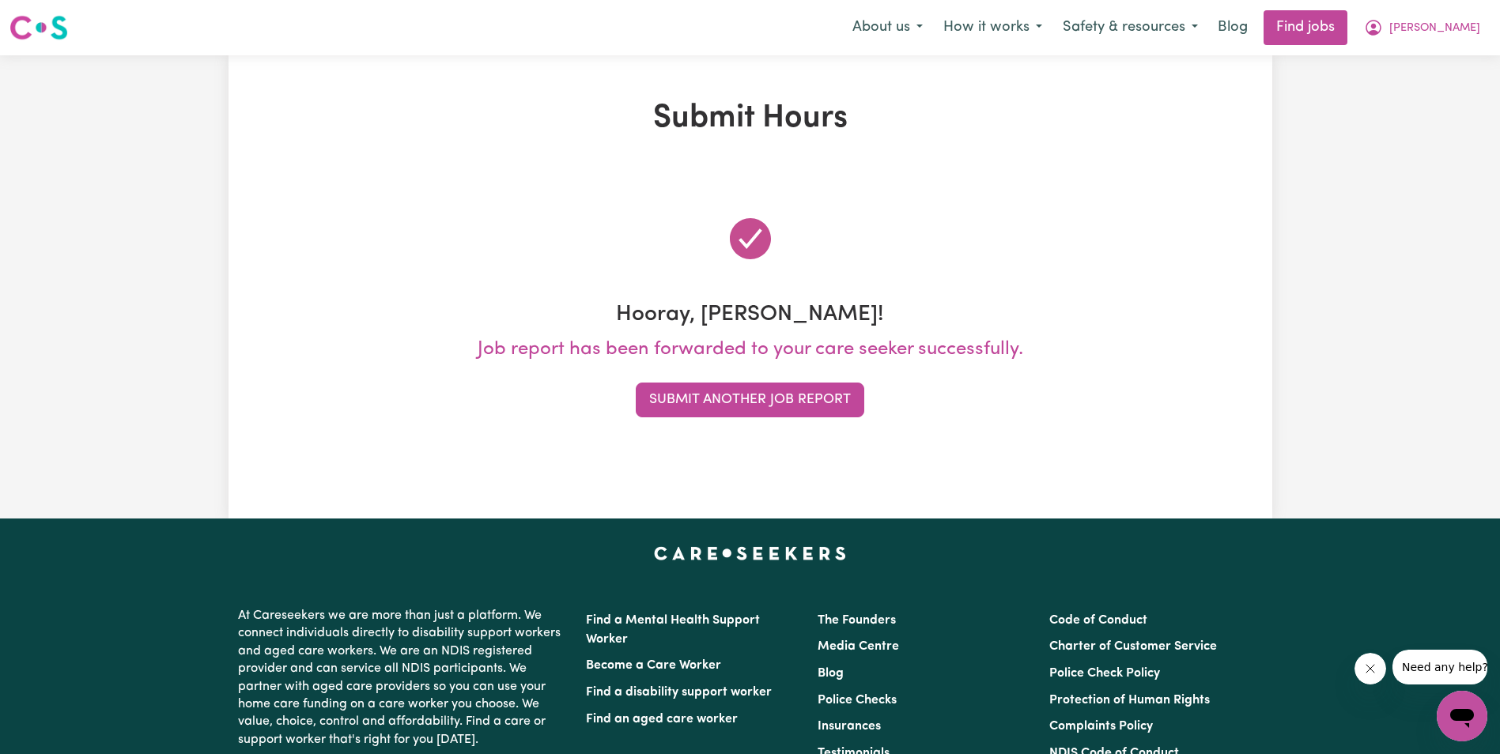
click at [794, 400] on button "Submit Another Job Report" at bounding box center [750, 400] width 229 height 35
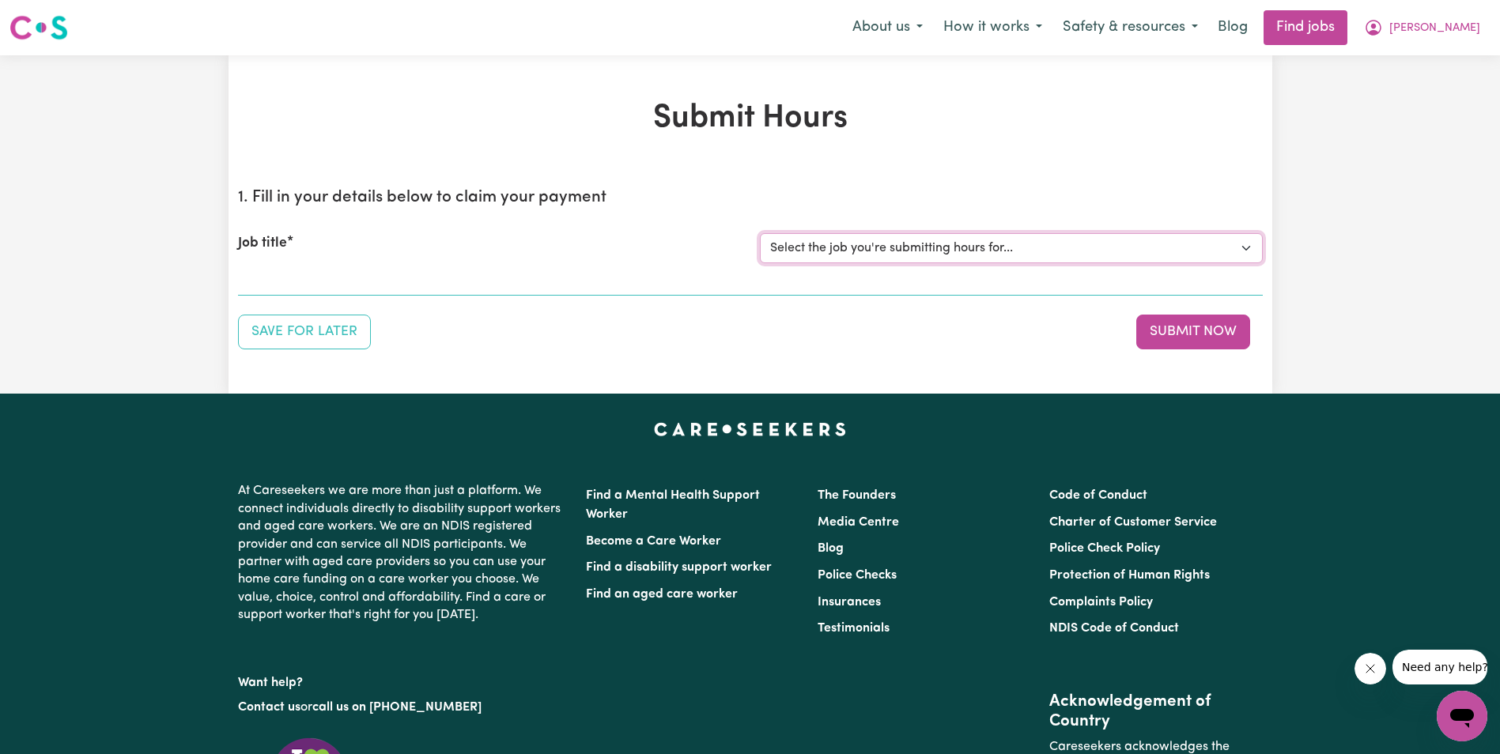
click at [985, 250] on select "Select the job you're submitting hours for... [[PERSON_NAME]] Support Worker in…" at bounding box center [1011, 248] width 503 height 30
select select "11643"
click at [760, 233] on select "Select the job you're submitting hours for... [[PERSON_NAME]] Support Worker in…" at bounding box center [1011, 248] width 503 height 30
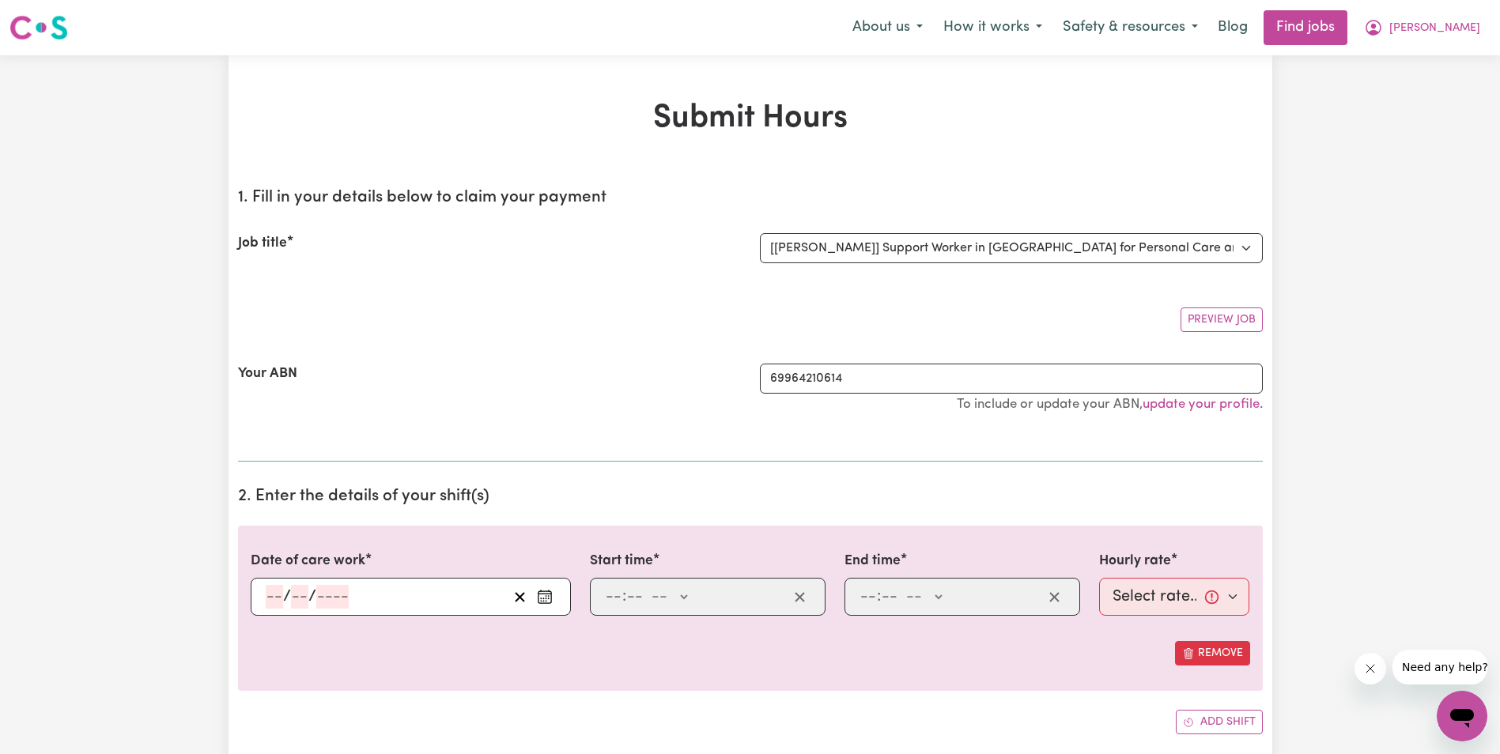
click at [275, 598] on input "number" at bounding box center [274, 597] width 17 height 24
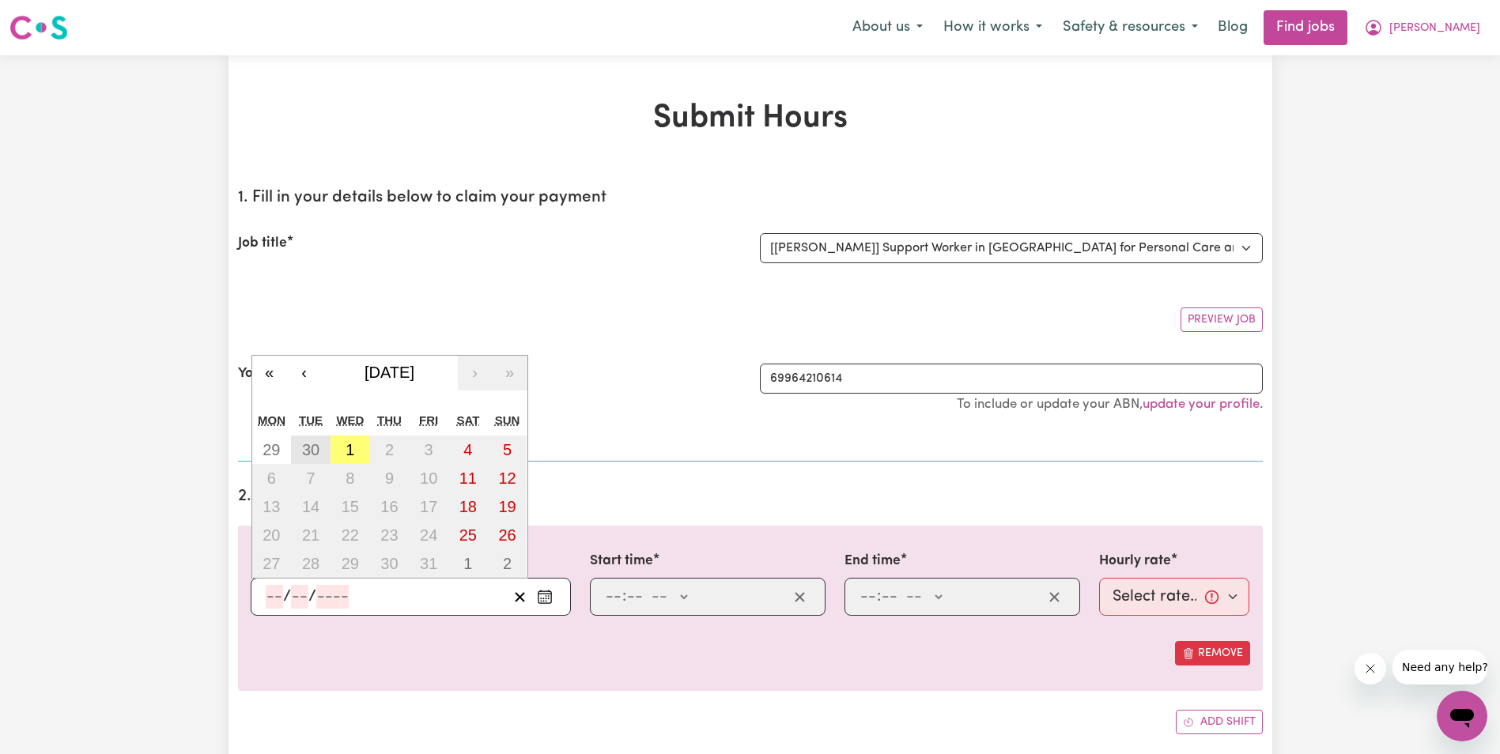
click at [312, 449] on abbr "30" at bounding box center [310, 449] width 17 height 17
type input "[DATE]"
type input "30"
type input "9"
type input "2025"
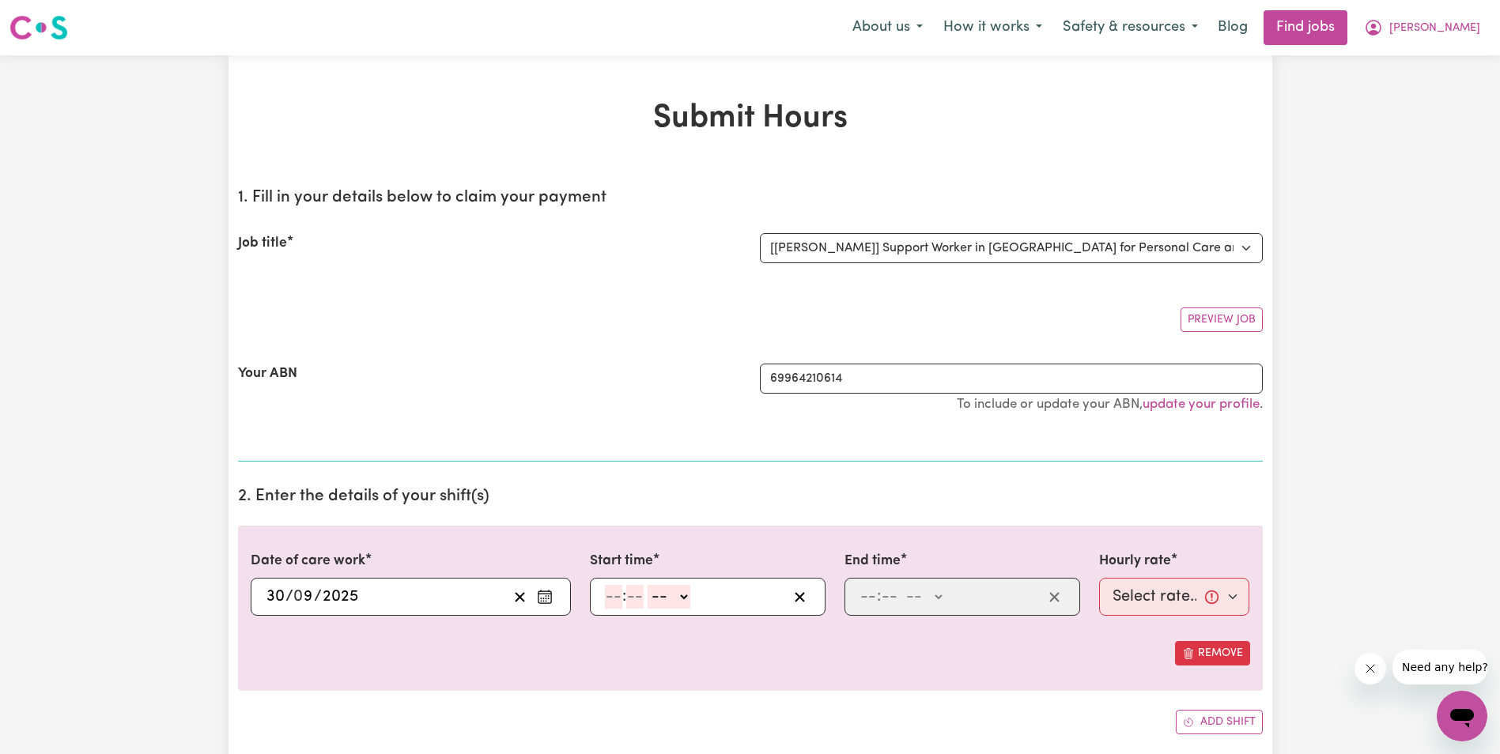
click at [614, 600] on input "number" at bounding box center [613, 597] width 17 height 24
type input "8"
type input "30"
click at [681, 595] on select "-- AM PM" at bounding box center [665, 597] width 43 height 24
select select "am"
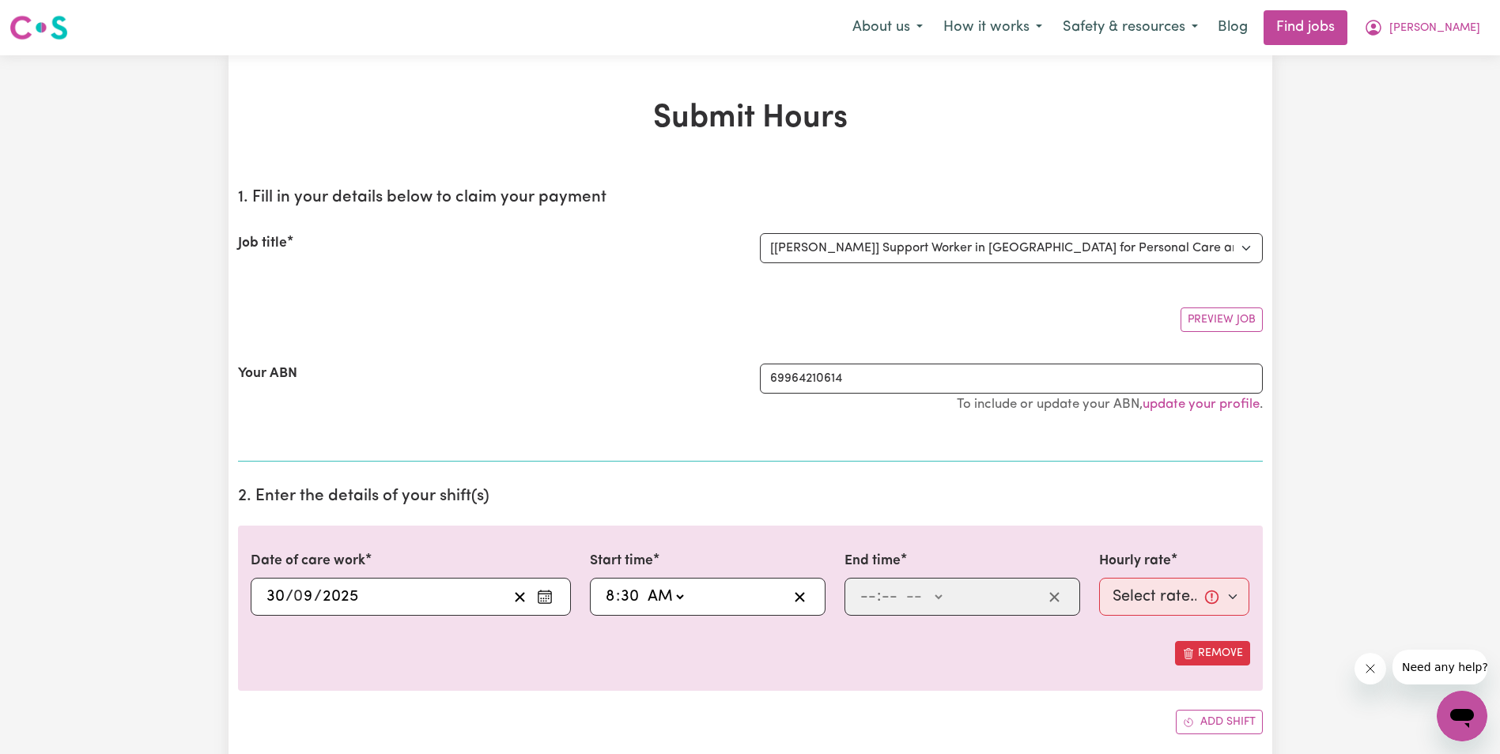
click at [644, 585] on select "-- AM PM" at bounding box center [665, 597] width 43 height 24
type input "08:30"
click at [872, 601] on input "number" at bounding box center [868, 597] width 17 height 24
type input "10"
type input "15"
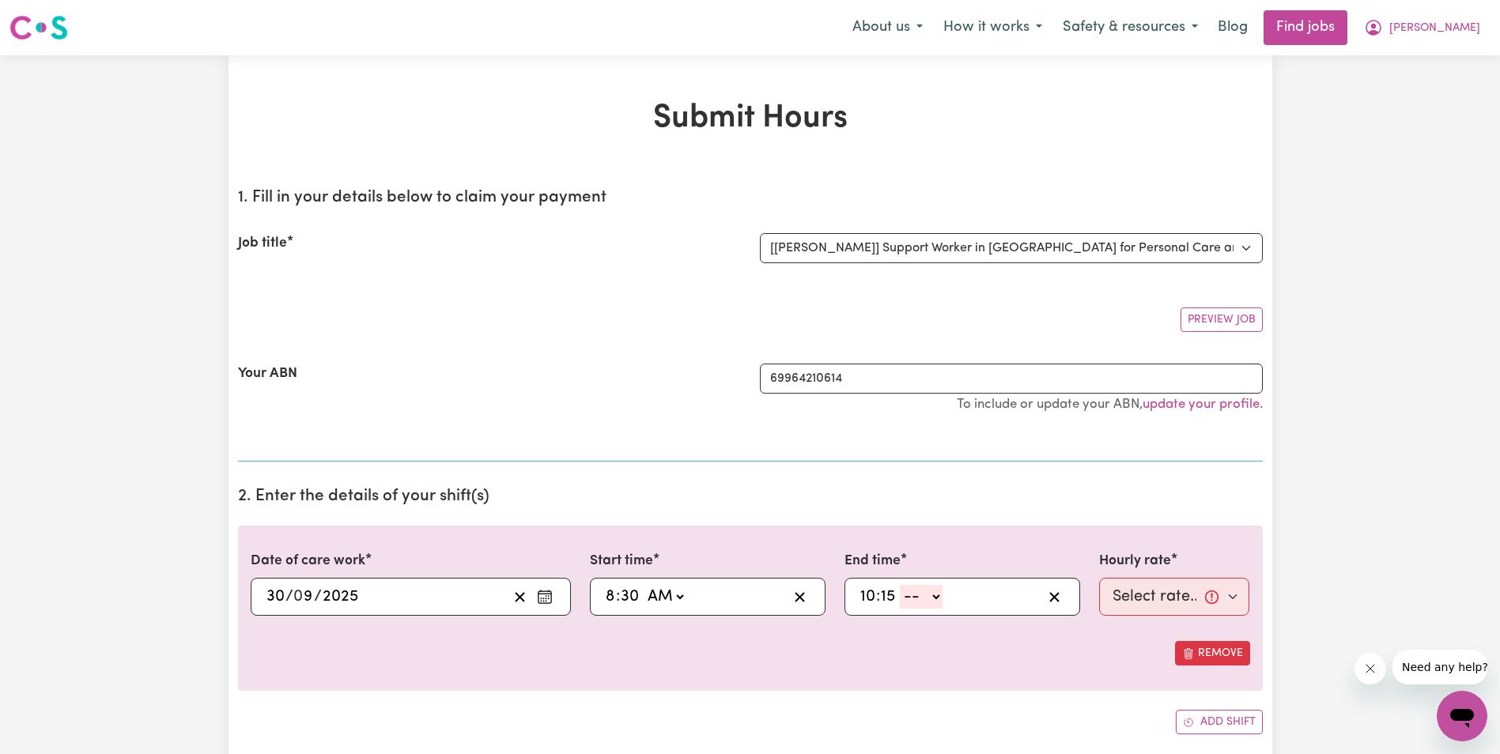
click at [631, 600] on input "30" at bounding box center [630, 597] width 20 height 24
type input "08:01"
type input "1"
type input "08:15"
type input "15"
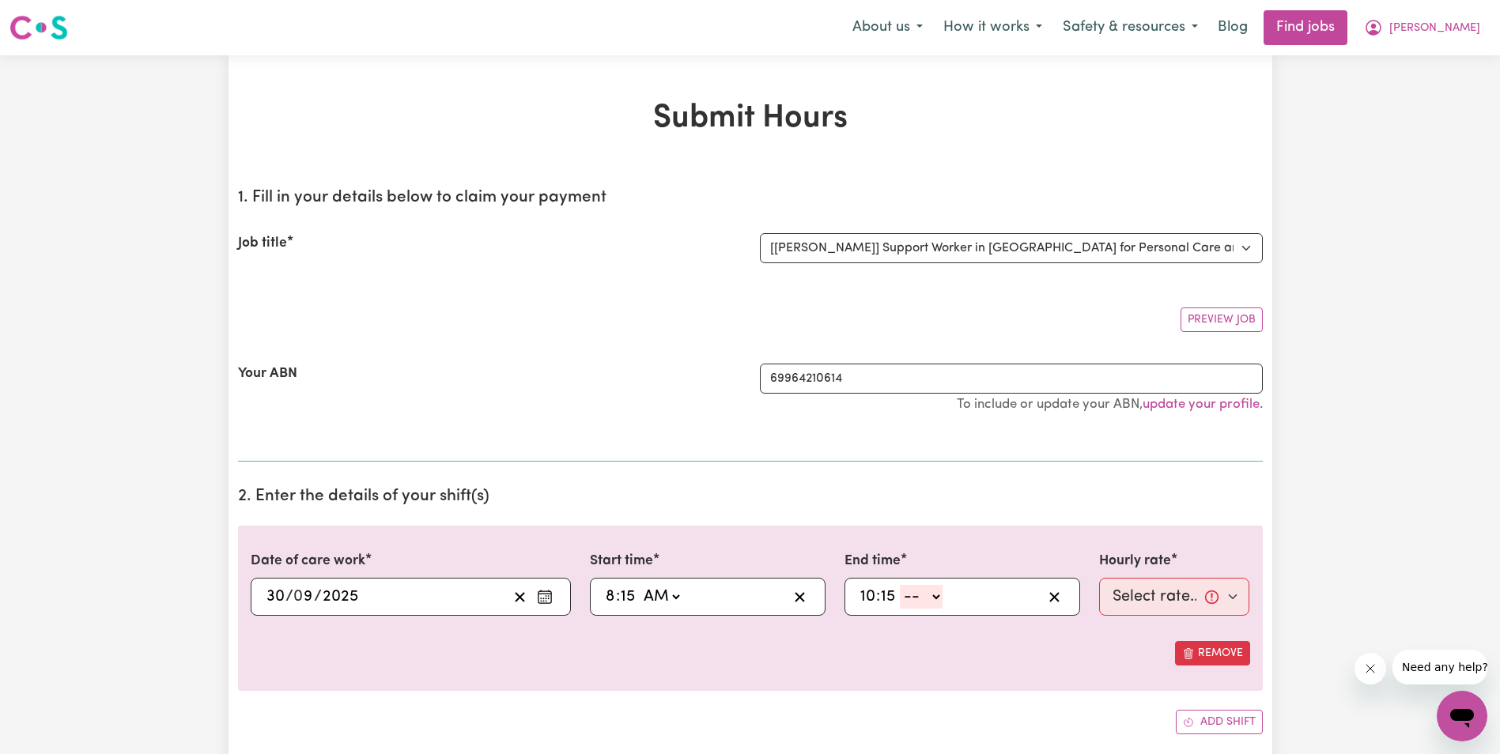
click at [937, 598] on select "-- AM PM" at bounding box center [921, 597] width 43 height 24
select select "am"
click at [900, 585] on select "-- AM PM" at bounding box center [921, 597] width 43 height 24
type input "10:15"
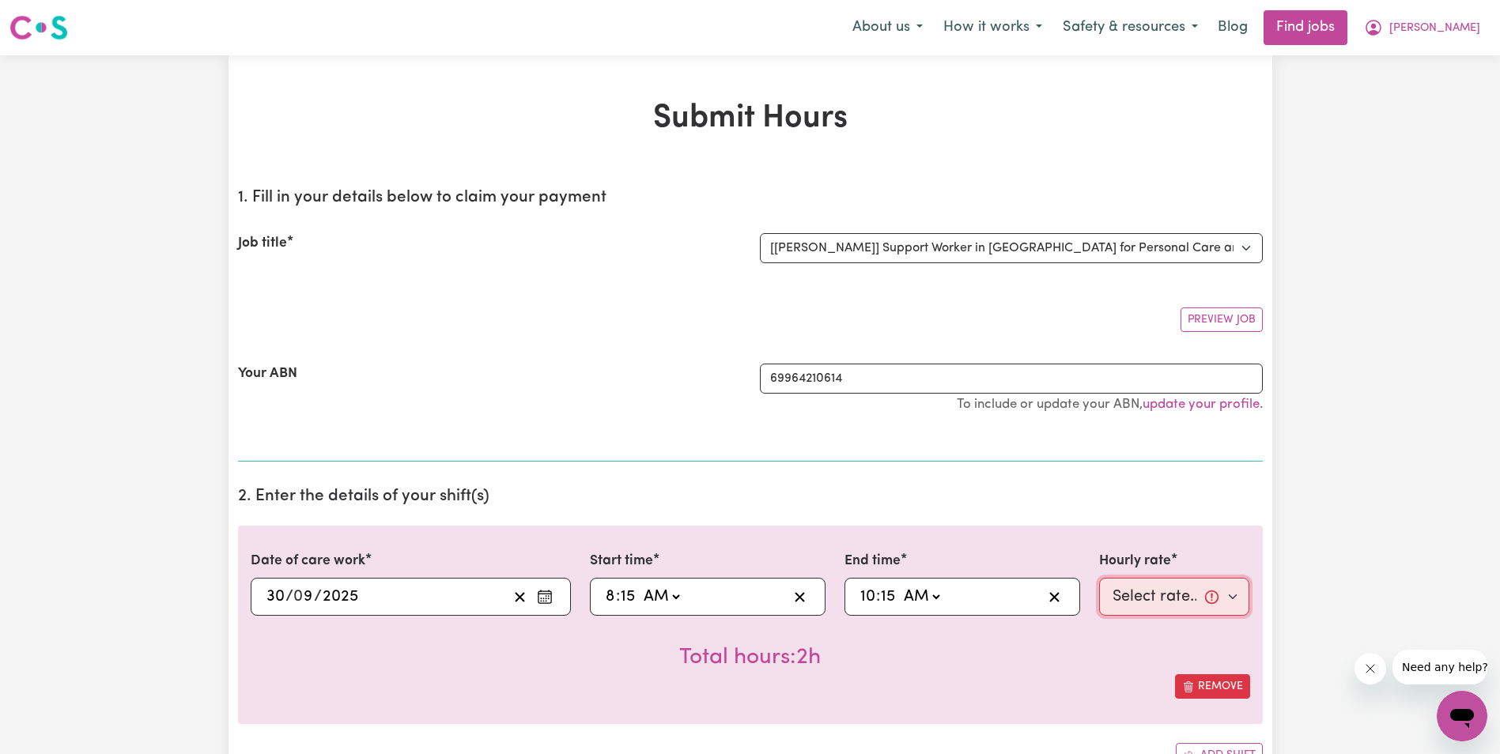
click at [1155, 606] on select "Select rate... $68.00 (Weekday) $68.00 ([DATE]) $68.00 ([DATE])" at bounding box center [1174, 597] width 151 height 38
select select "68-Weekday"
click at [1099, 578] on select "Select rate... $68.00 (Weekday) $68.00 ([DATE]) $68.00 ([DATE])" at bounding box center [1174, 597] width 151 height 38
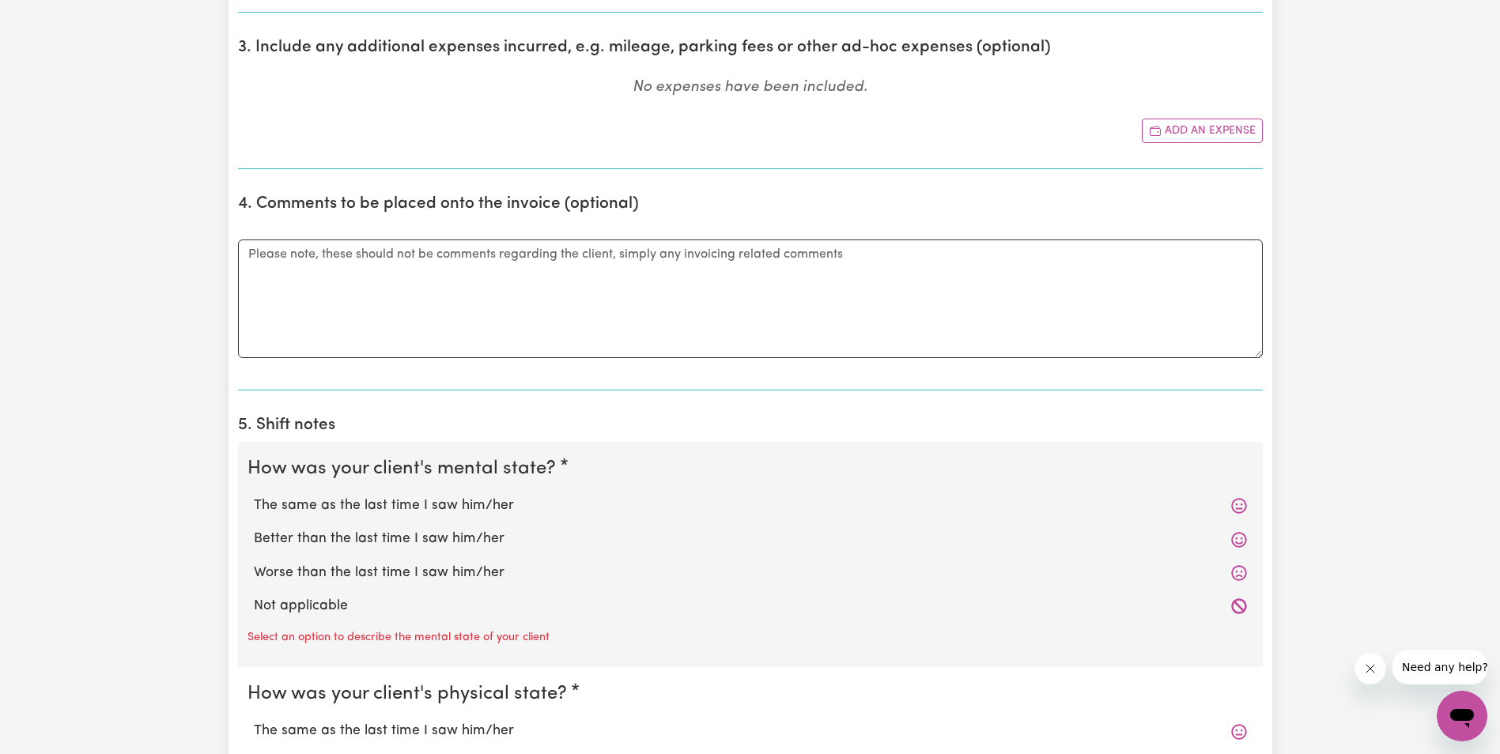
scroll to position [949, 0]
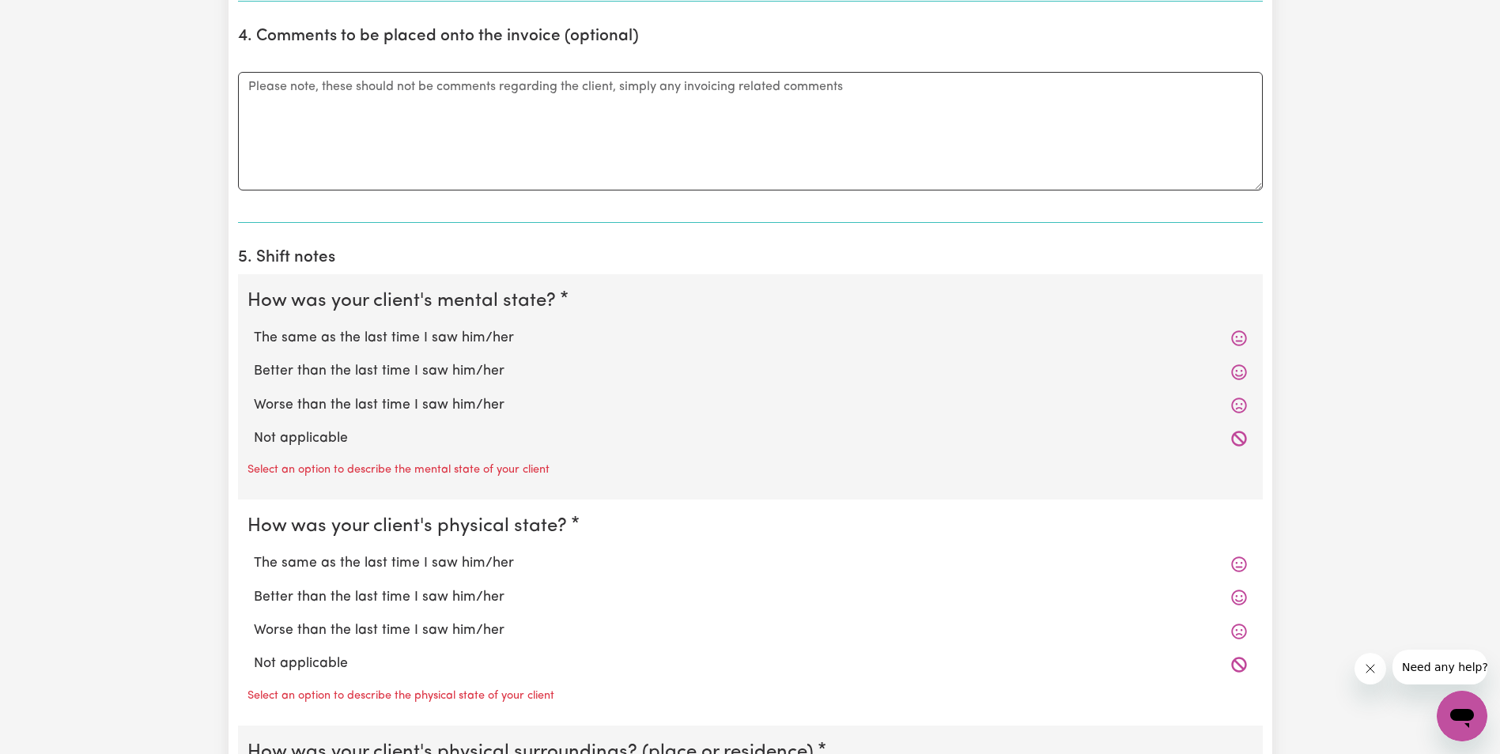
click at [336, 372] on label "Better than the last time I saw him/her" at bounding box center [750, 371] width 993 height 21
click at [254, 361] on input "Better than the last time I saw him/her" at bounding box center [253, 361] width 1 height 1
radio input "true"
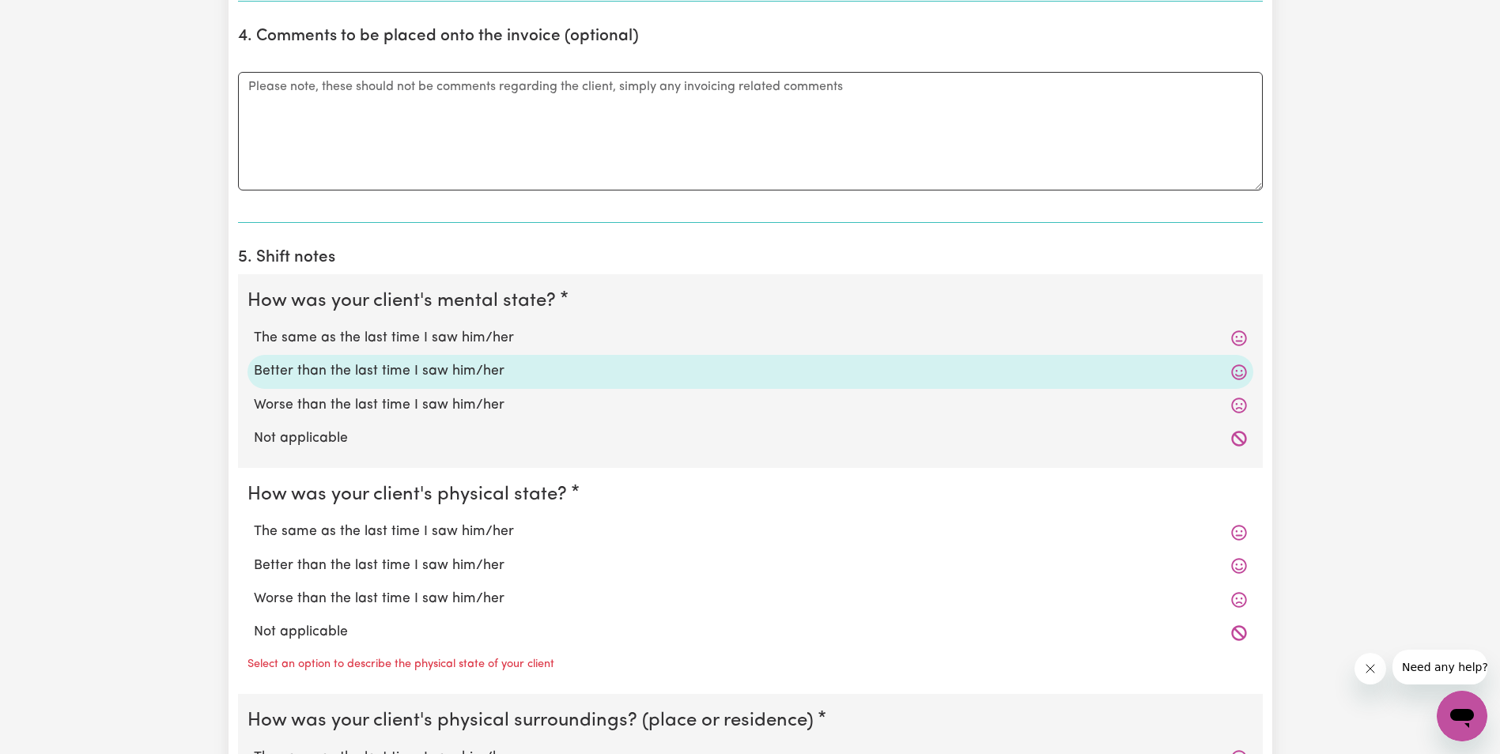
click at [315, 568] on label "Better than the last time I saw him/her" at bounding box center [750, 566] width 993 height 21
click at [254, 556] on input "Better than the last time I saw him/her" at bounding box center [253, 555] width 1 height 1
radio input "true"
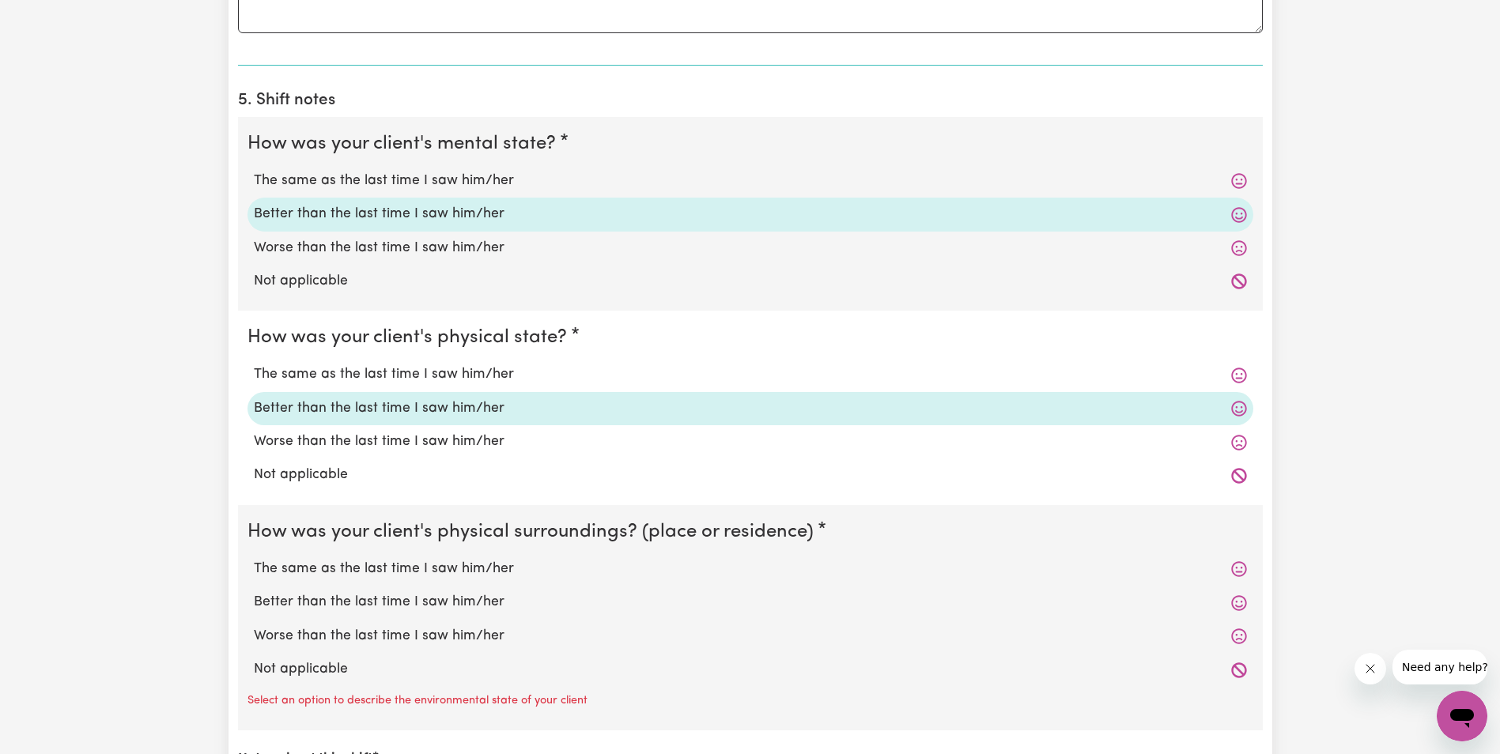
scroll to position [1107, 0]
click at [329, 570] on label "The same as the last time I saw him/her" at bounding box center [750, 568] width 993 height 21
click at [254, 558] on input "The same as the last time I saw him/her" at bounding box center [253, 557] width 1 height 1
radio input "true"
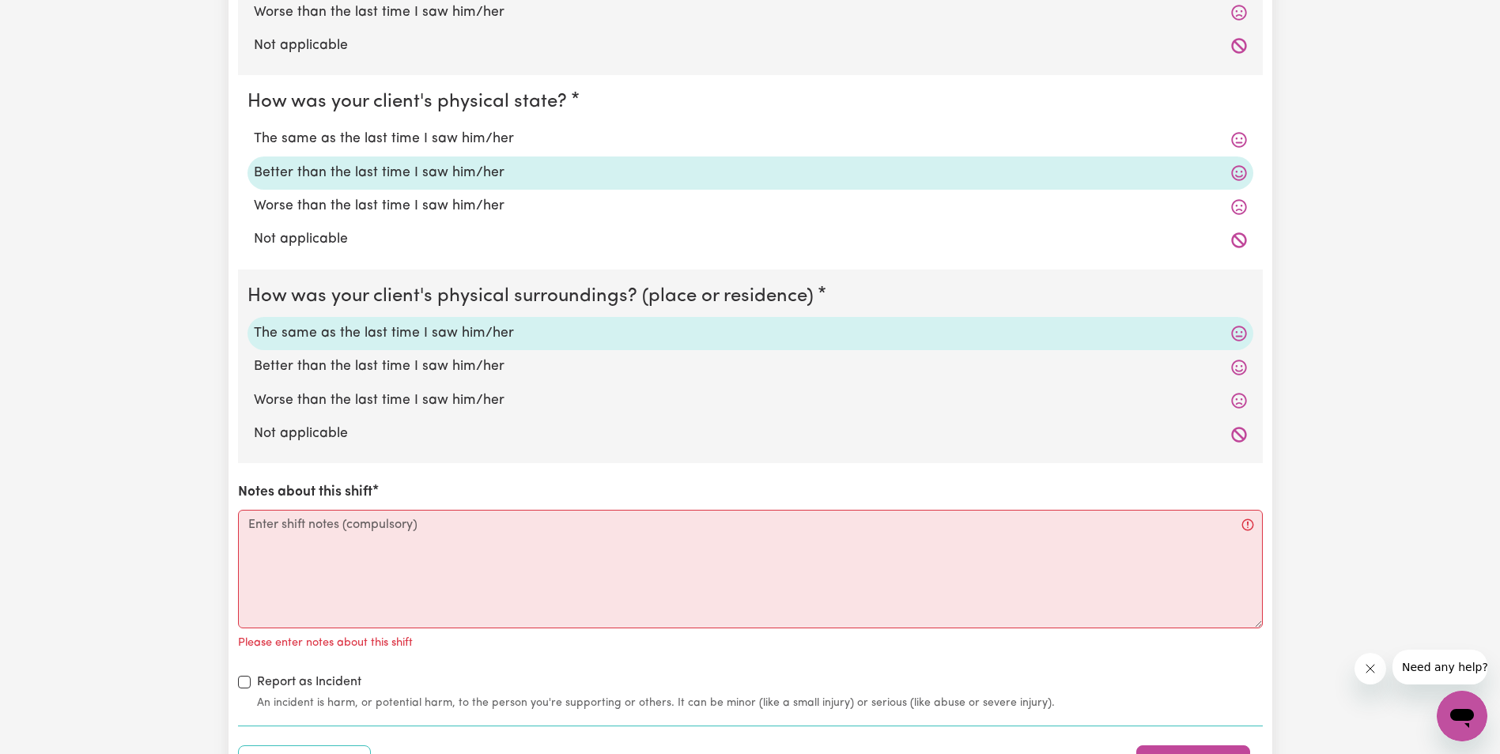
scroll to position [1344, 0]
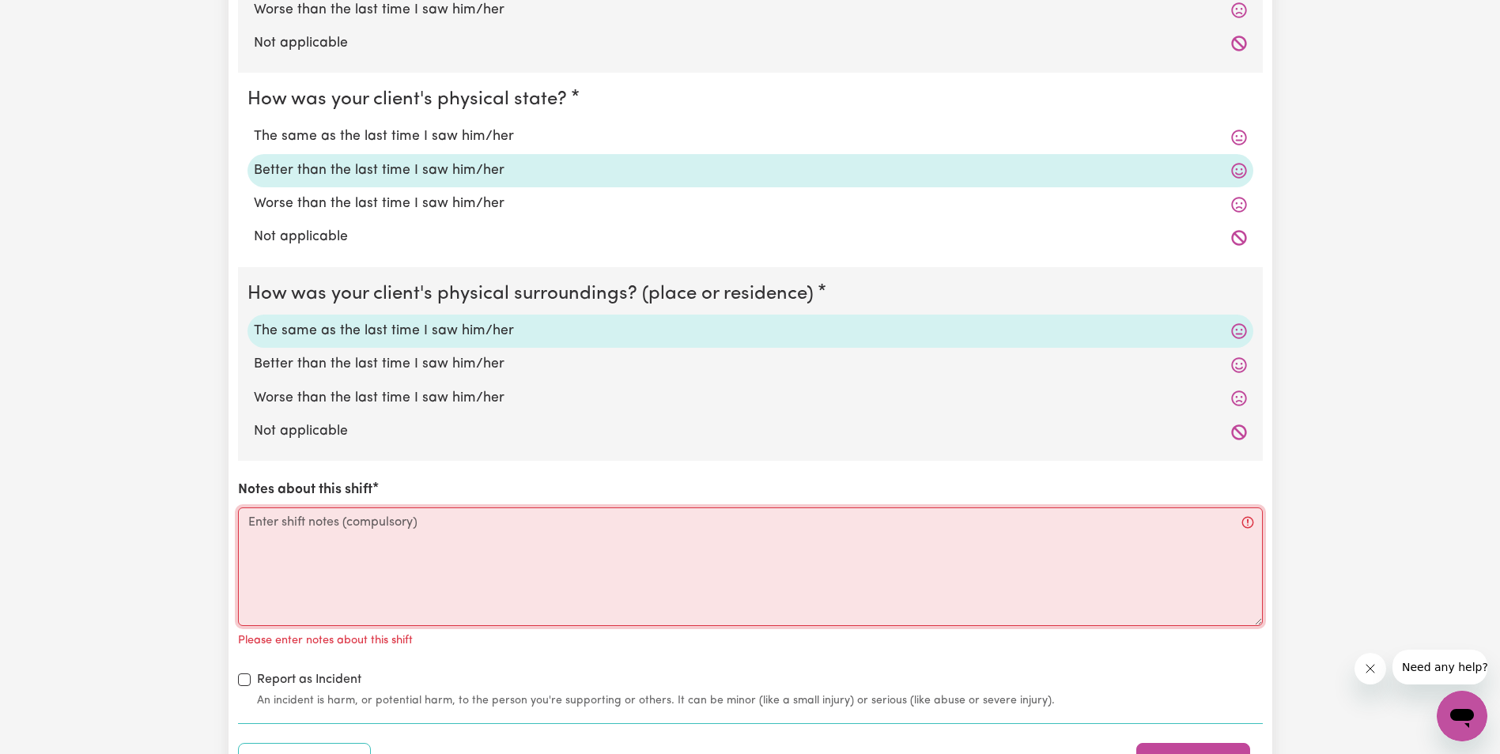
click at [531, 587] on textarea "Notes about this shift" at bounding box center [750, 567] width 1025 height 119
paste textarea "Lorem ips do sit ametcon ad eli seddo eius t incid ut labor et dolor ma Aliqu. …"
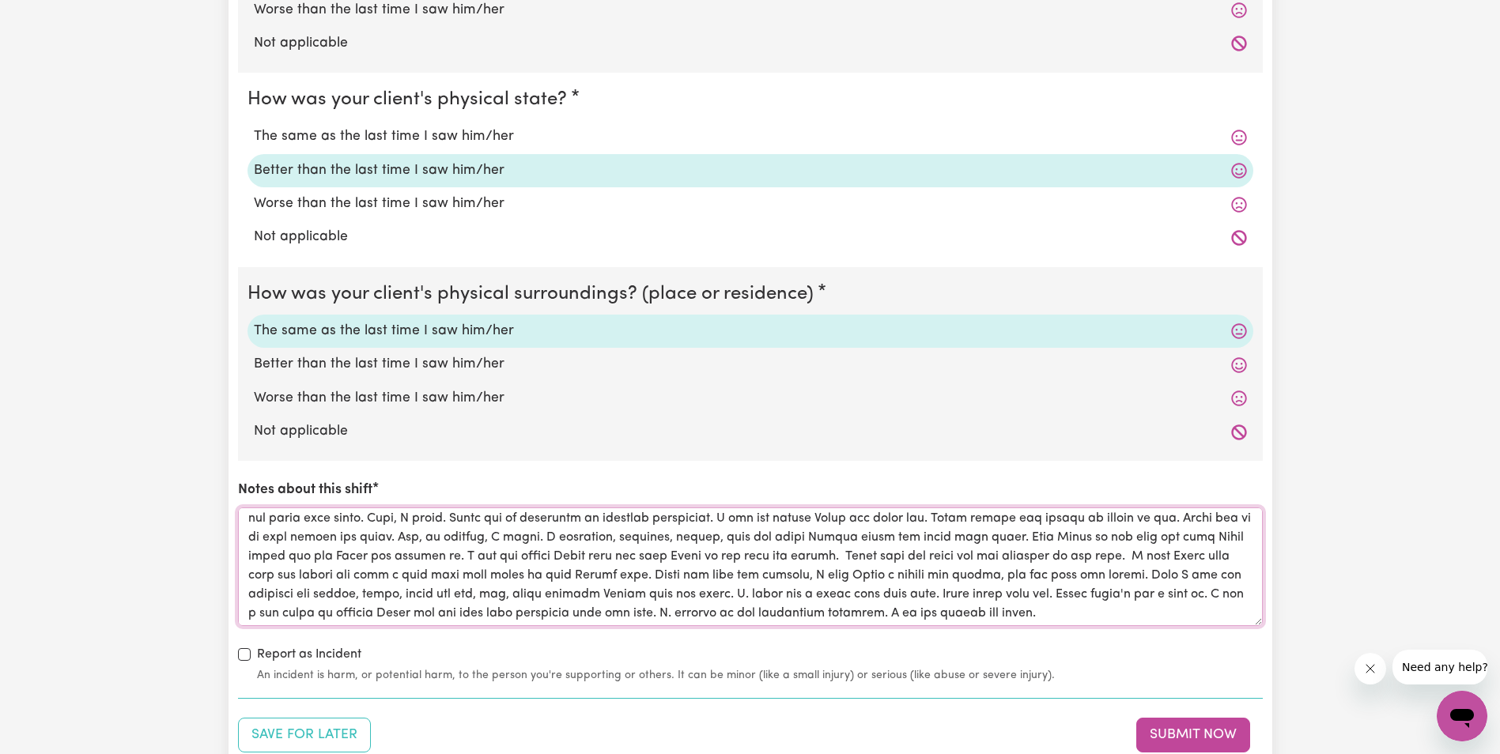
scroll to position [44, 0]
type textarea "Lorem ips do sit ametcon ad eli seddo eius t incid ut labor et dolor ma Aliqu. …"
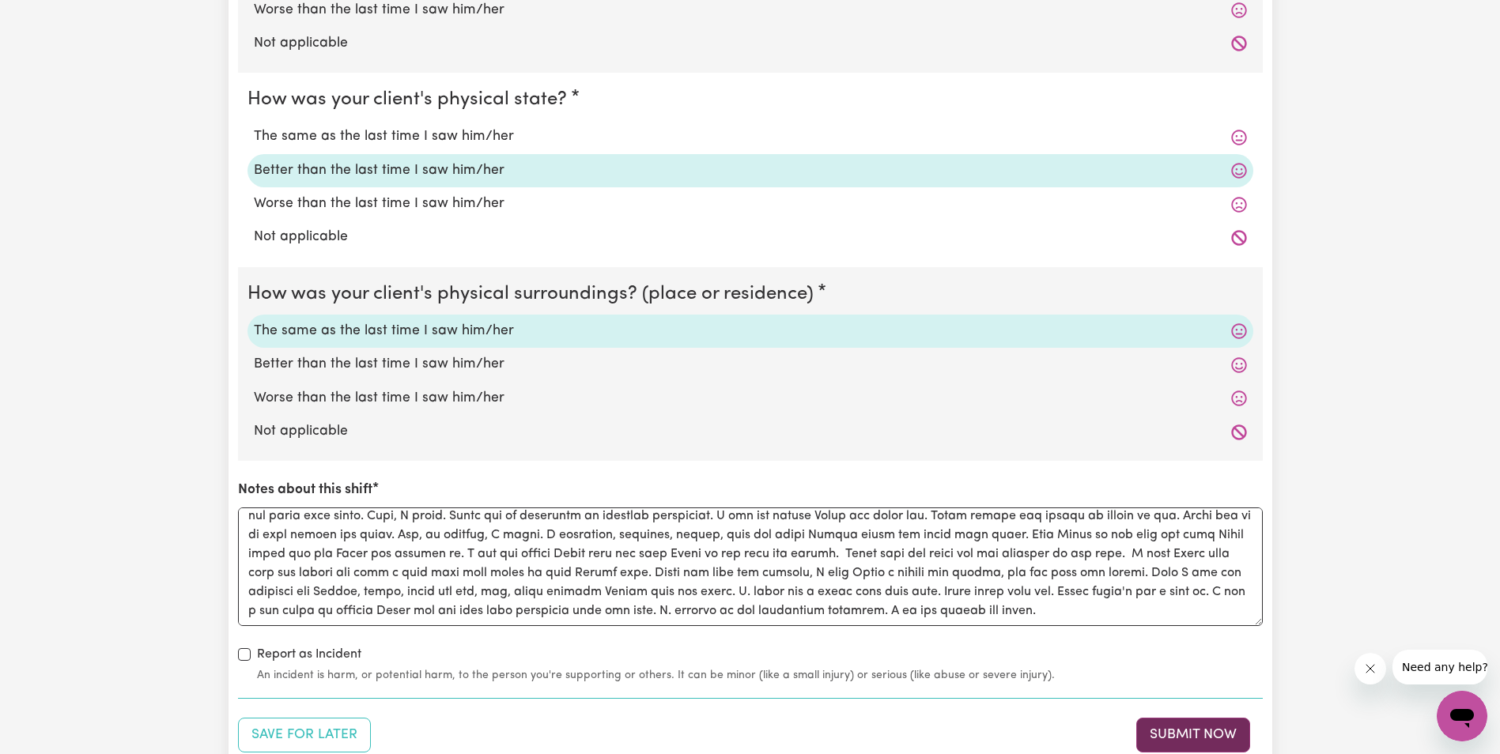
click at [1202, 736] on button "Submit Now" at bounding box center [1193, 735] width 114 height 35
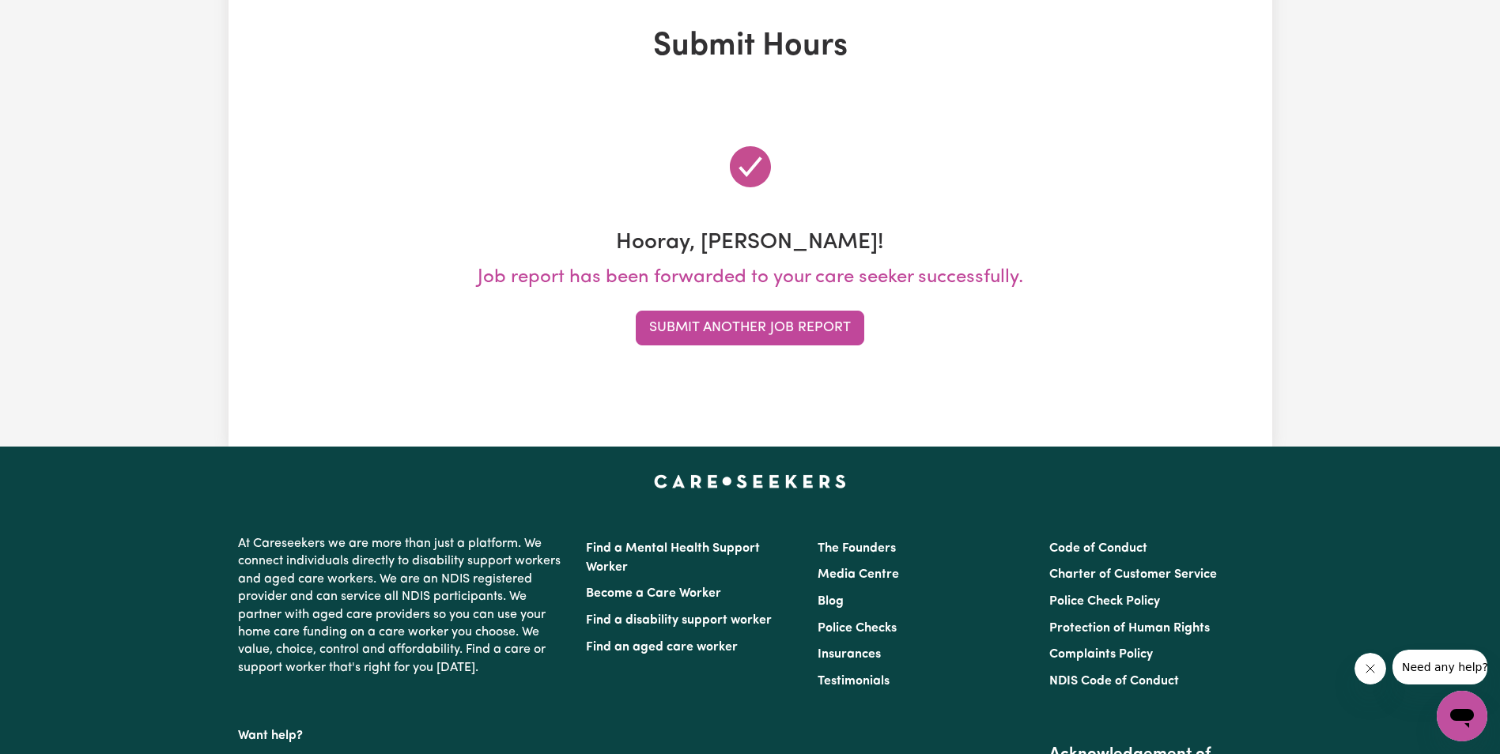
scroll to position [0, 0]
